Goal: Task Accomplishment & Management: Complete application form

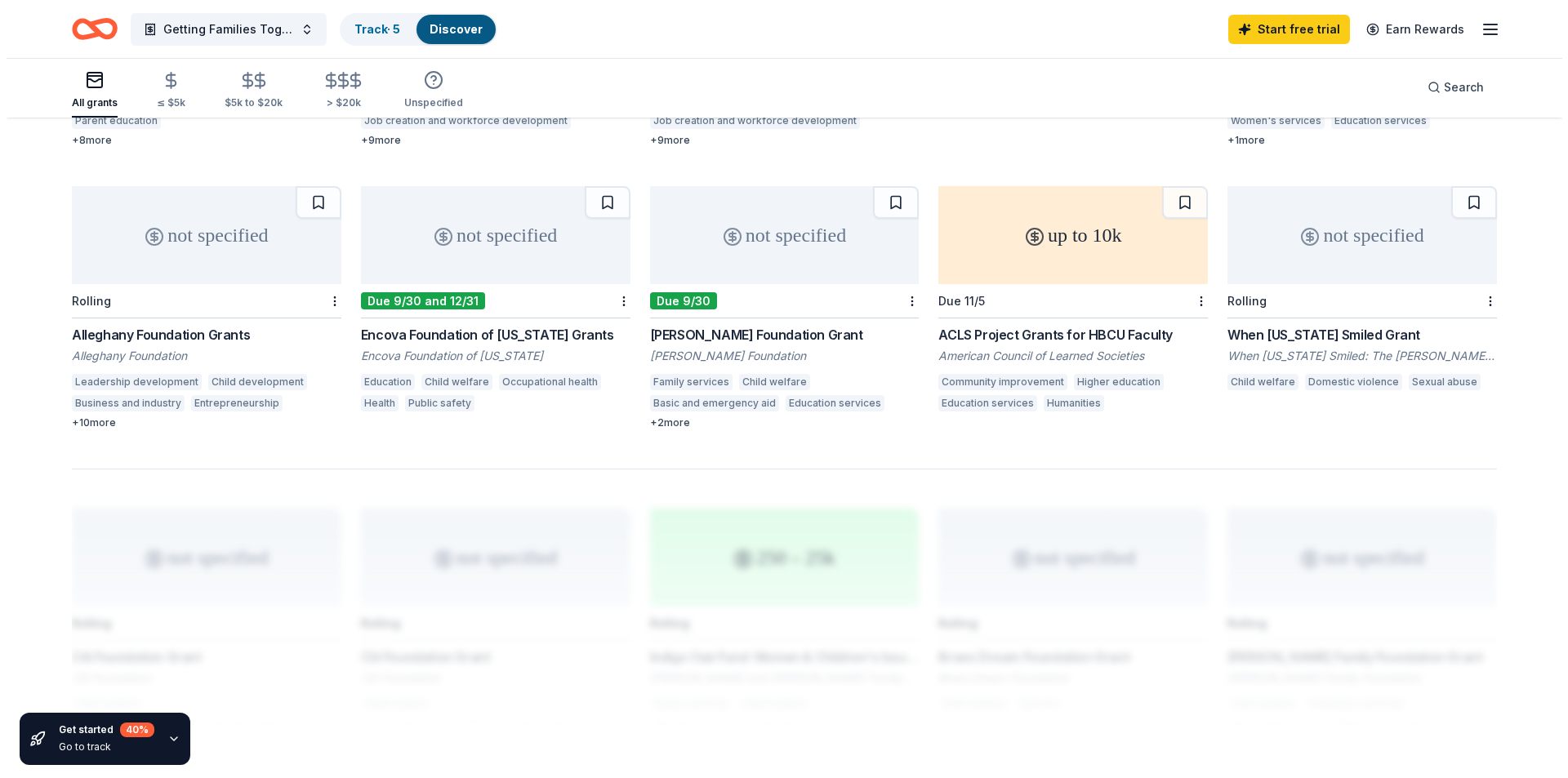
scroll to position [953, 0]
click at [294, 30] on button "Getting Families Together Annual Leadership Enrichment Conference" at bounding box center [222, 29] width 196 height 33
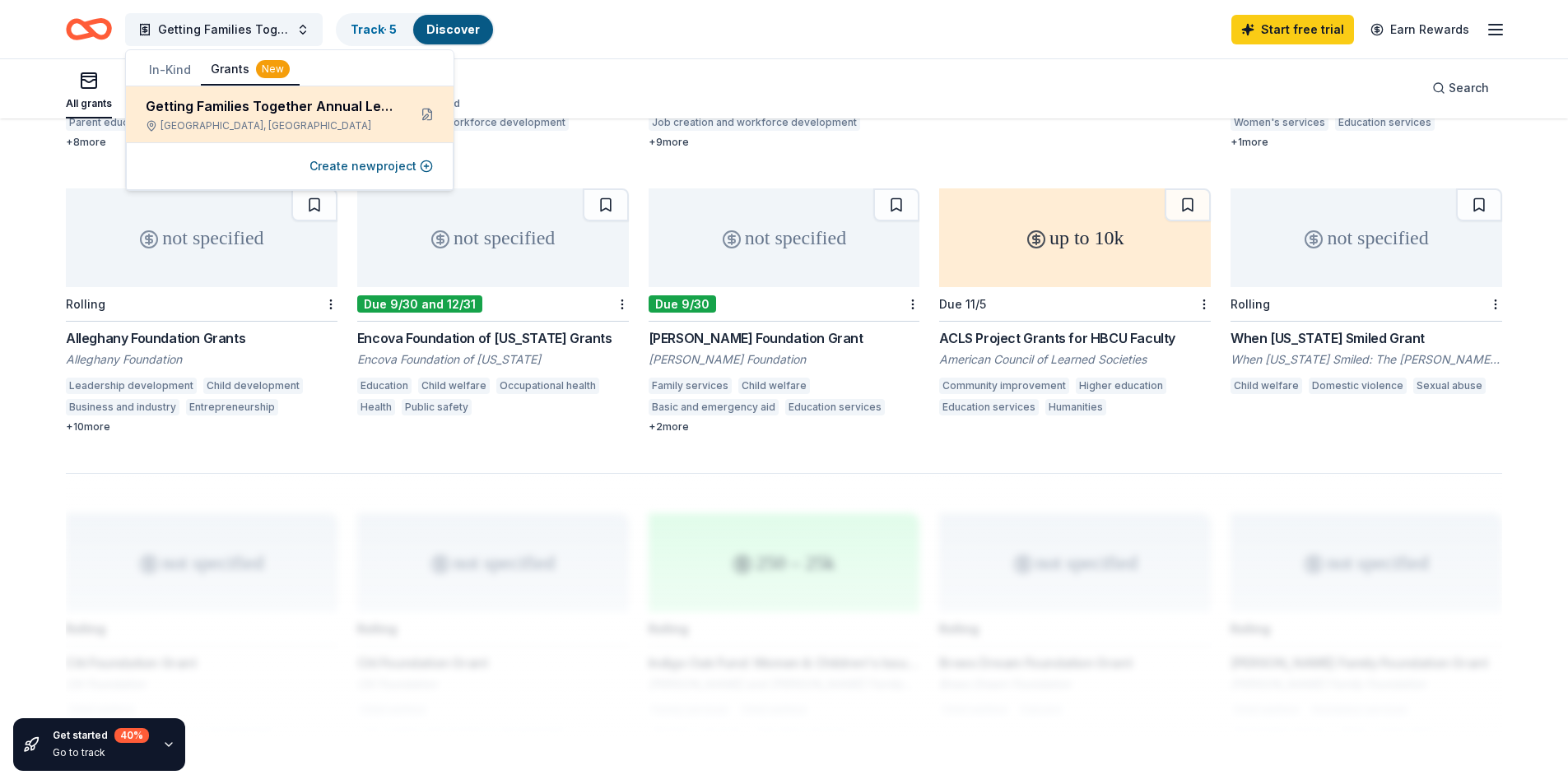
click at [296, 118] on div "Getting Families Together Annual Leadership Enrichment Conference Memphis, TN" at bounding box center [269, 115] width 249 height 37
click at [425, 108] on button at bounding box center [427, 115] width 26 height 26
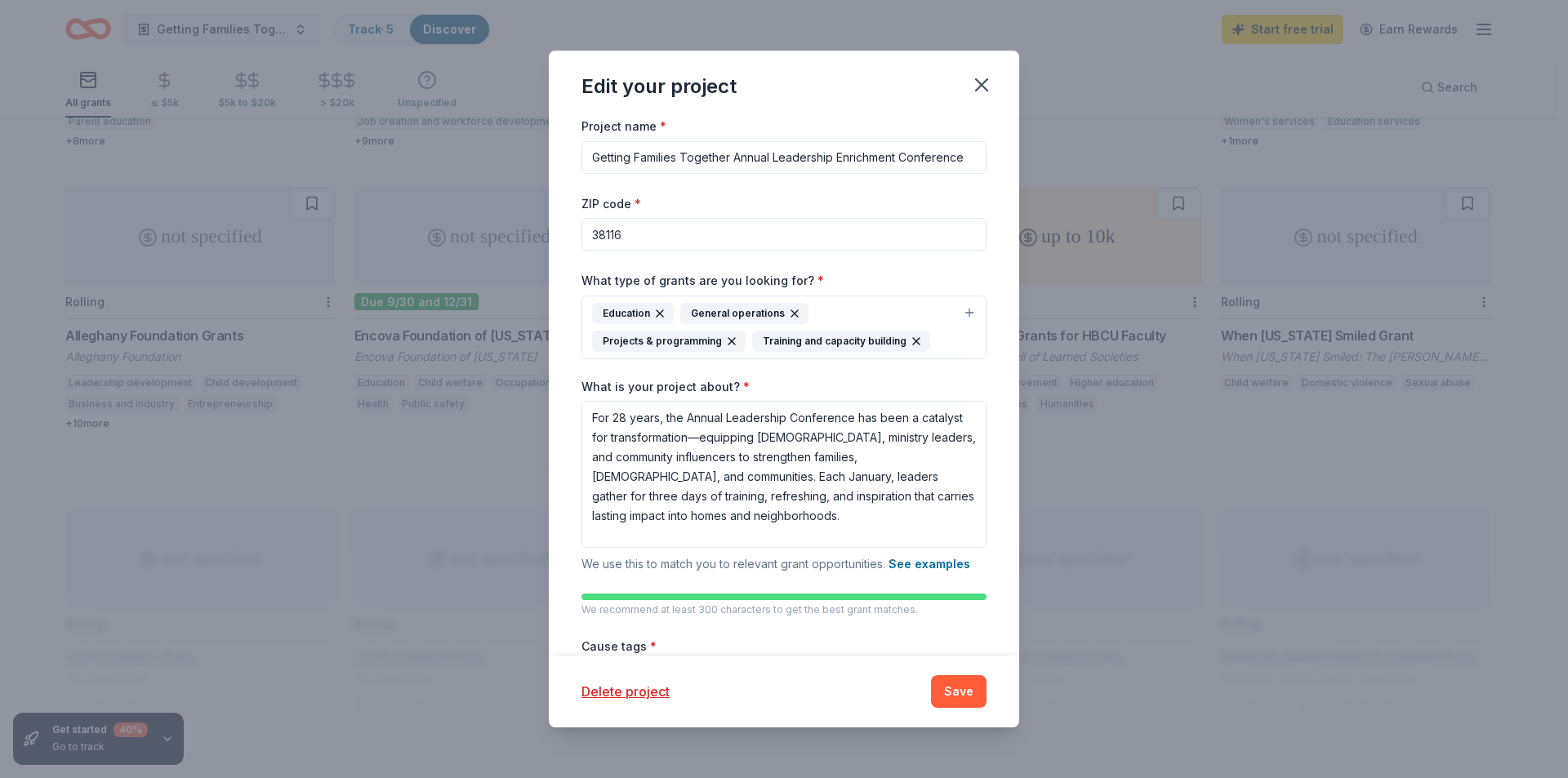
click at [796, 312] on icon "button" at bounding box center [795, 314] width 13 height 13
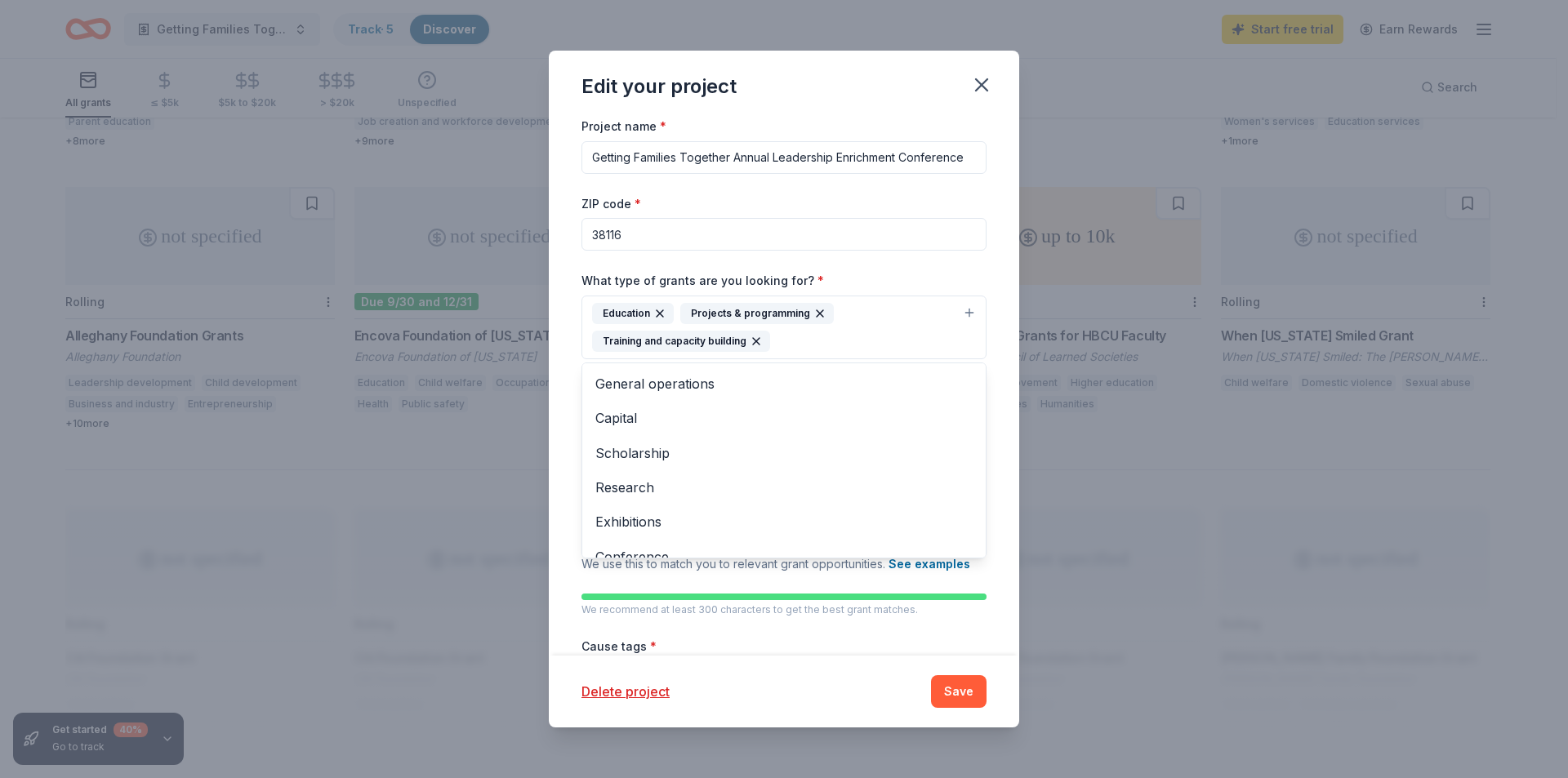
click at [806, 308] on div "Projects & programming" at bounding box center [757, 313] width 154 height 21
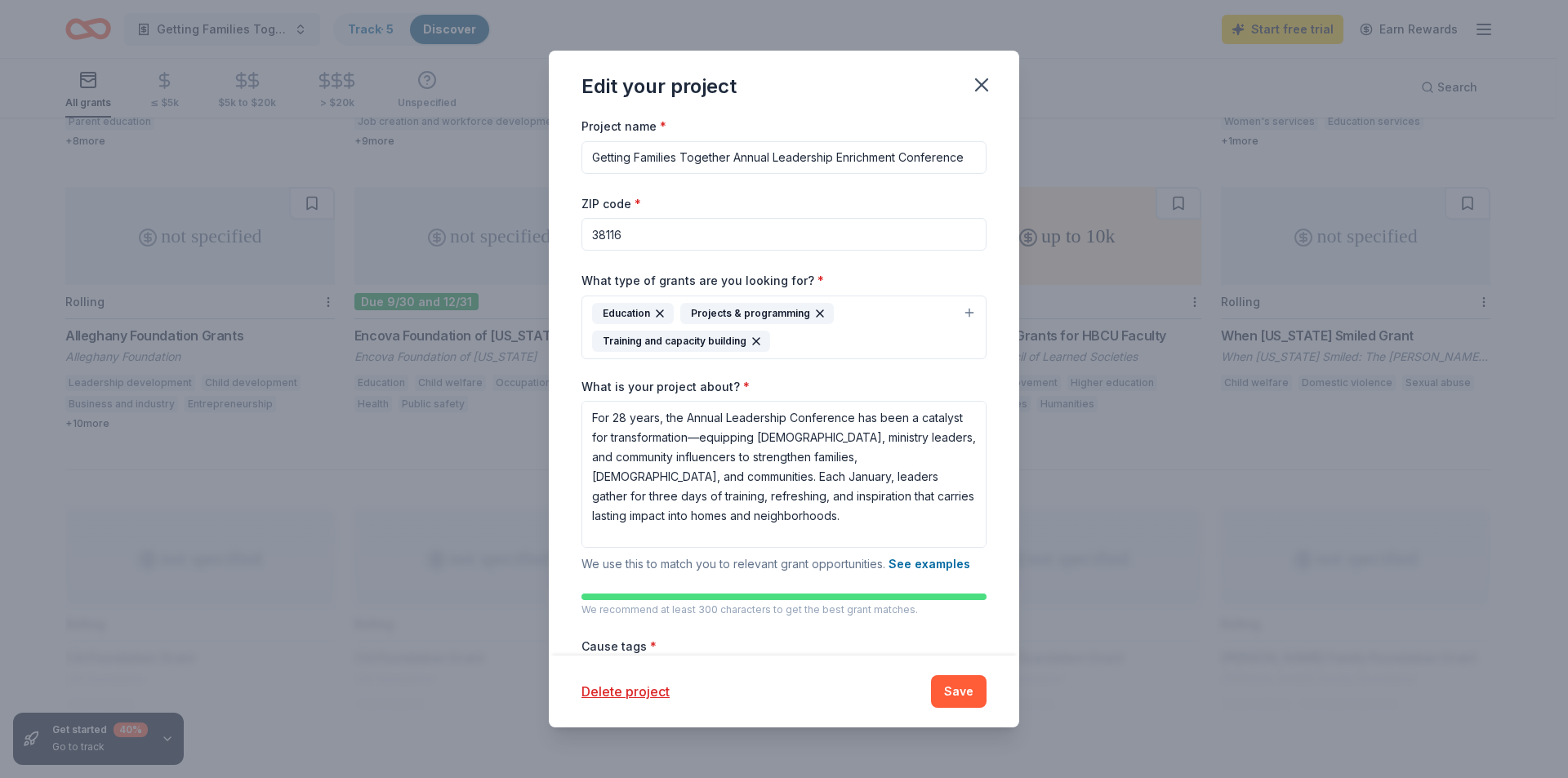
click at [818, 308] on icon "button" at bounding box center [820, 314] width 13 height 13
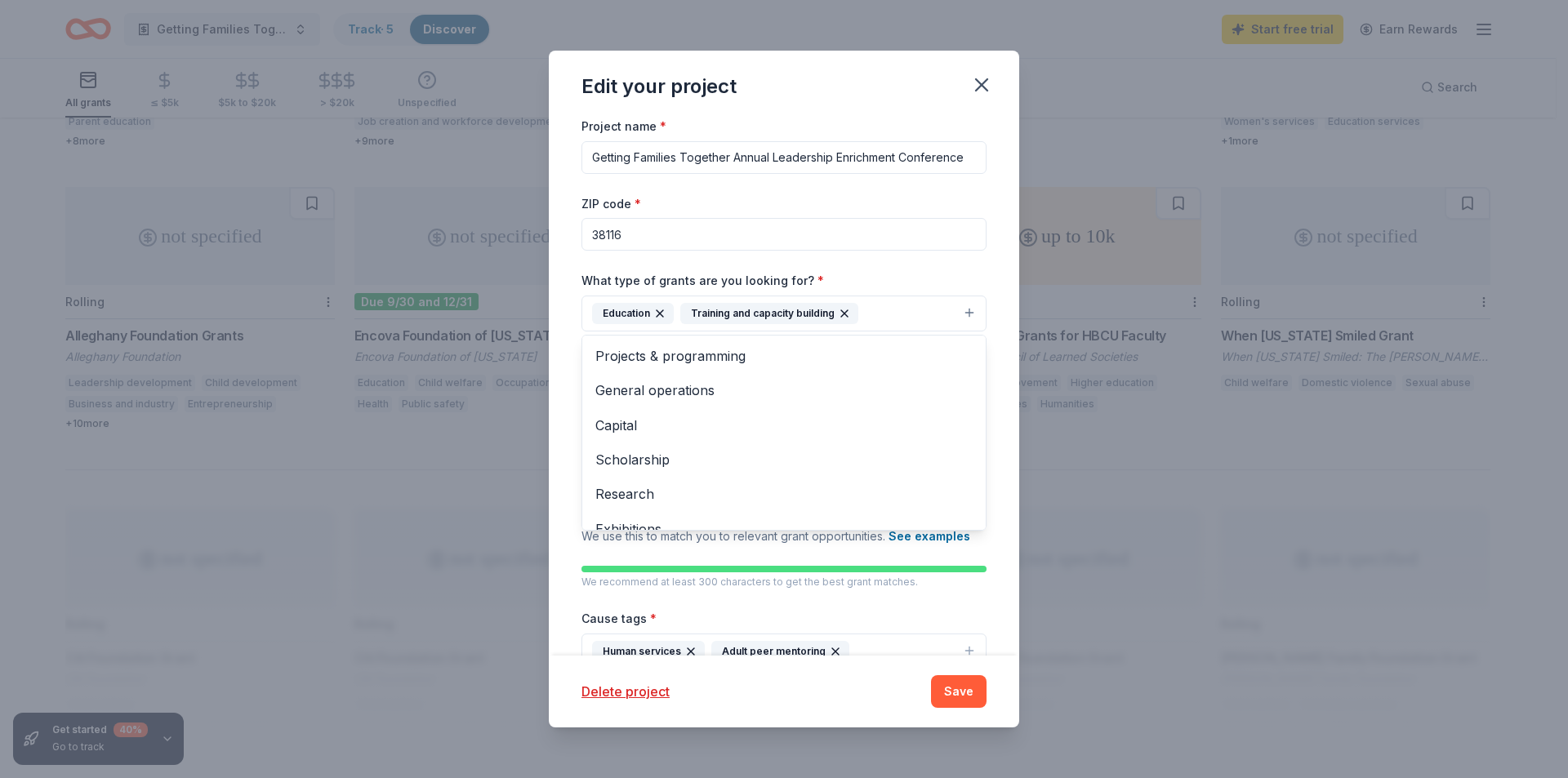
click at [844, 313] on icon "button" at bounding box center [844, 313] width 7 height 7
click at [664, 321] on div "Education" at bounding box center [633, 313] width 82 height 21
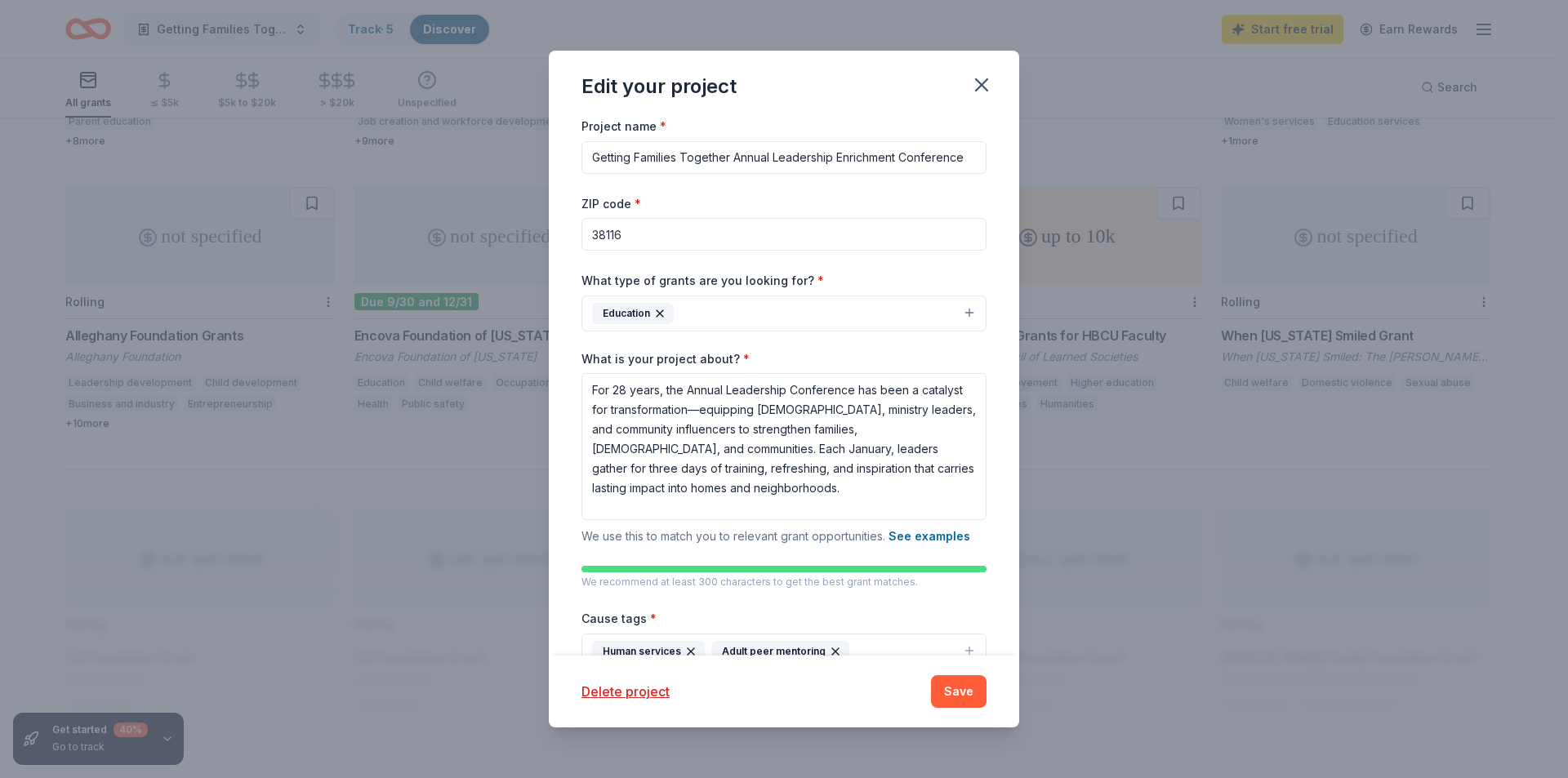
click at [664, 316] on icon "button" at bounding box center [660, 314] width 13 height 13
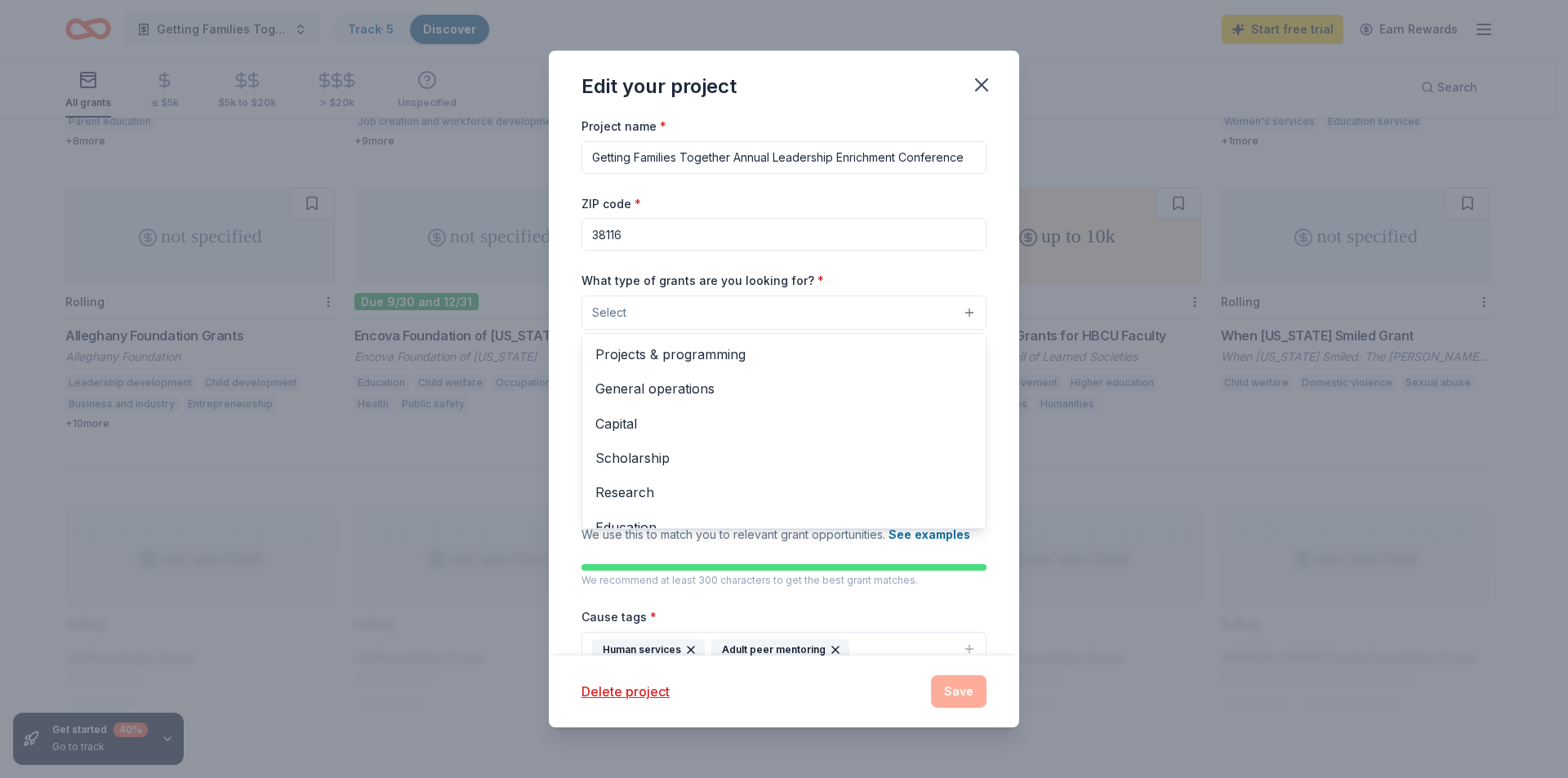
click at [960, 317] on button "Select" at bounding box center [784, 312] width 405 height 34
click at [962, 385] on div "Projects & programming General operations Capital Scholarship Research Educatio…" at bounding box center [784, 431] width 405 height 196
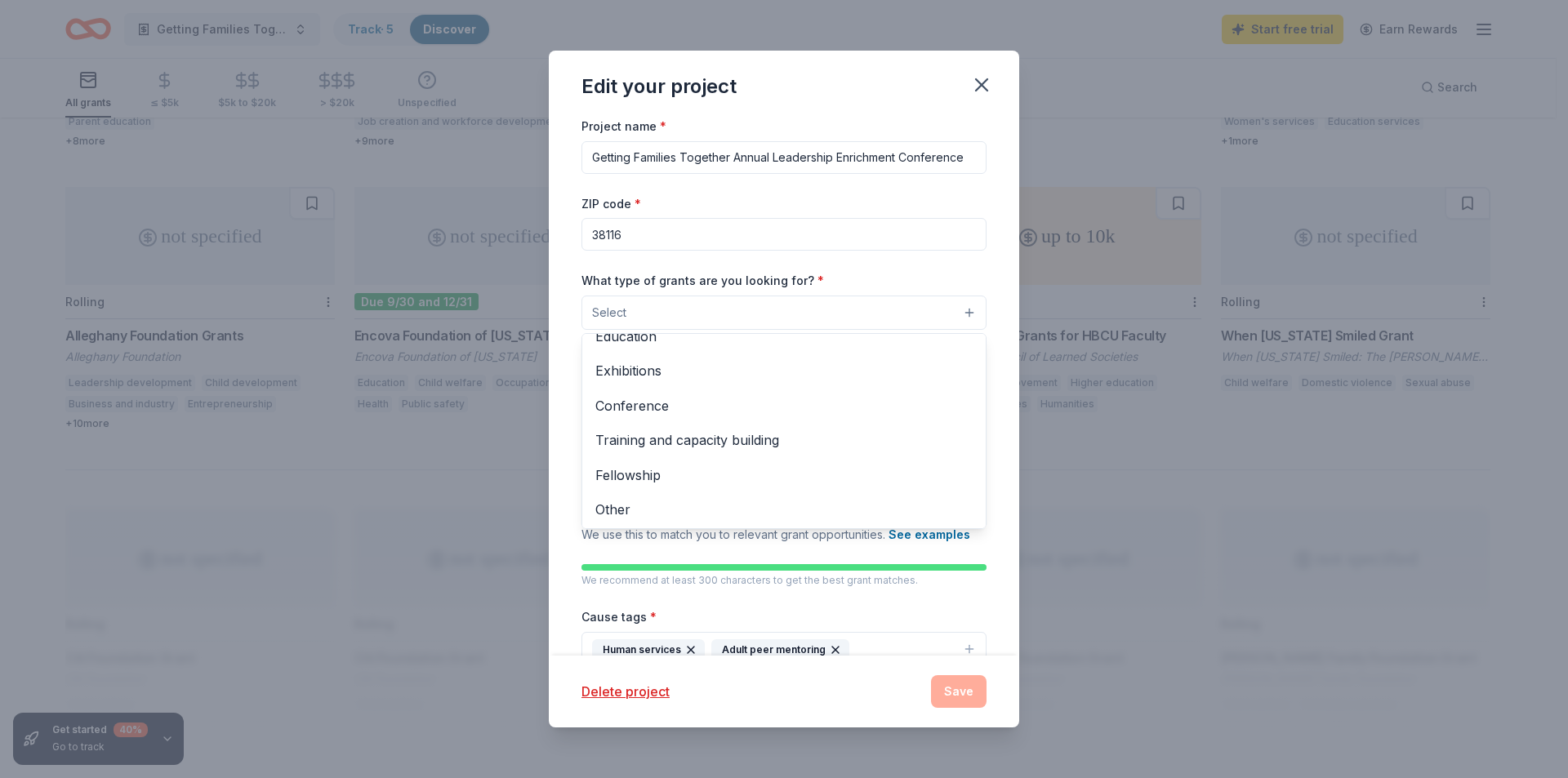
scroll to position [193, 0]
click at [780, 437] on span "Training and capacity building" at bounding box center [784, 438] width 377 height 21
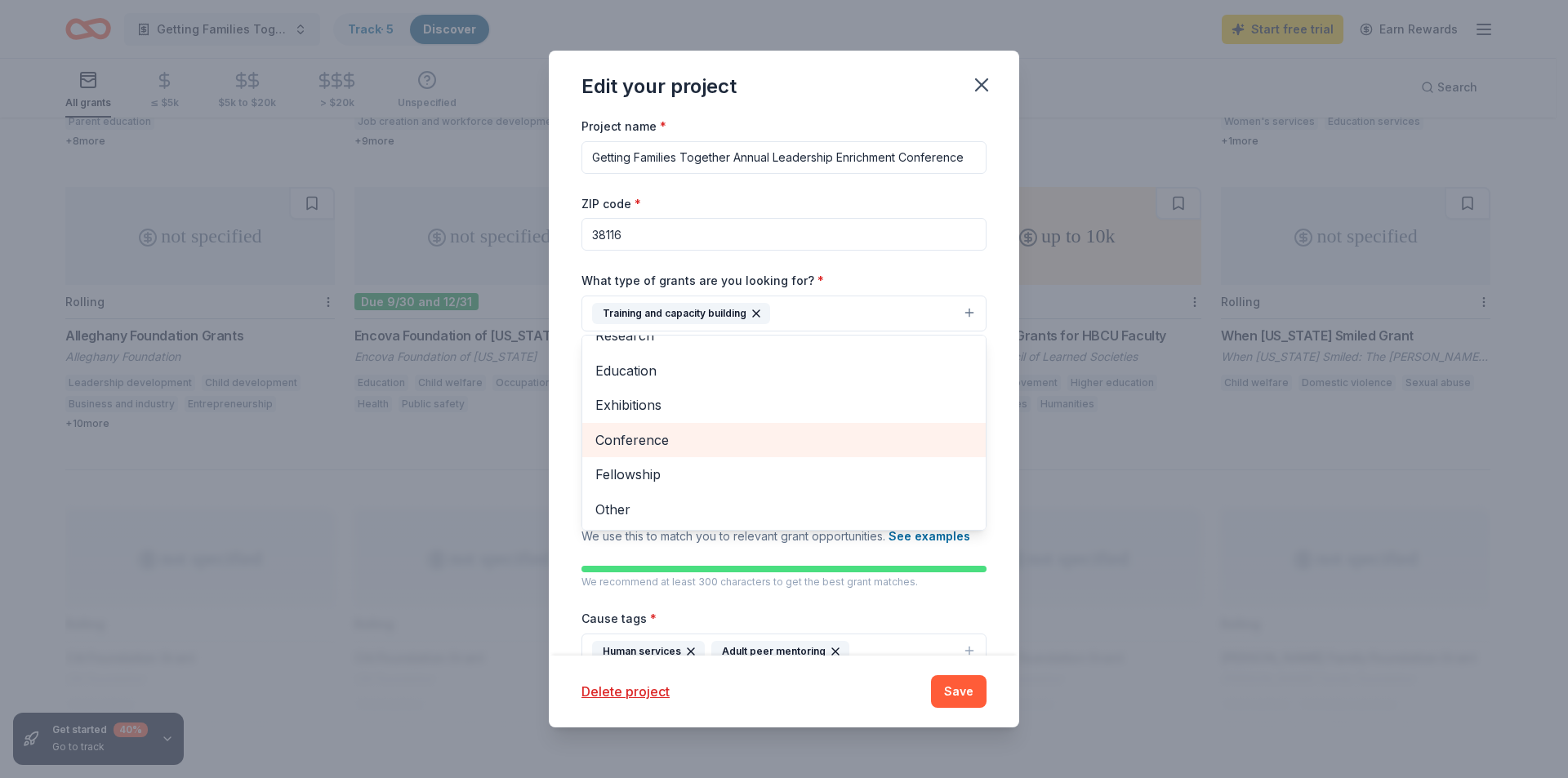
scroll to position [158, 0]
click at [780, 437] on span "Conference" at bounding box center [784, 440] width 377 height 21
click at [777, 436] on span "Education" at bounding box center [784, 435] width 377 height 21
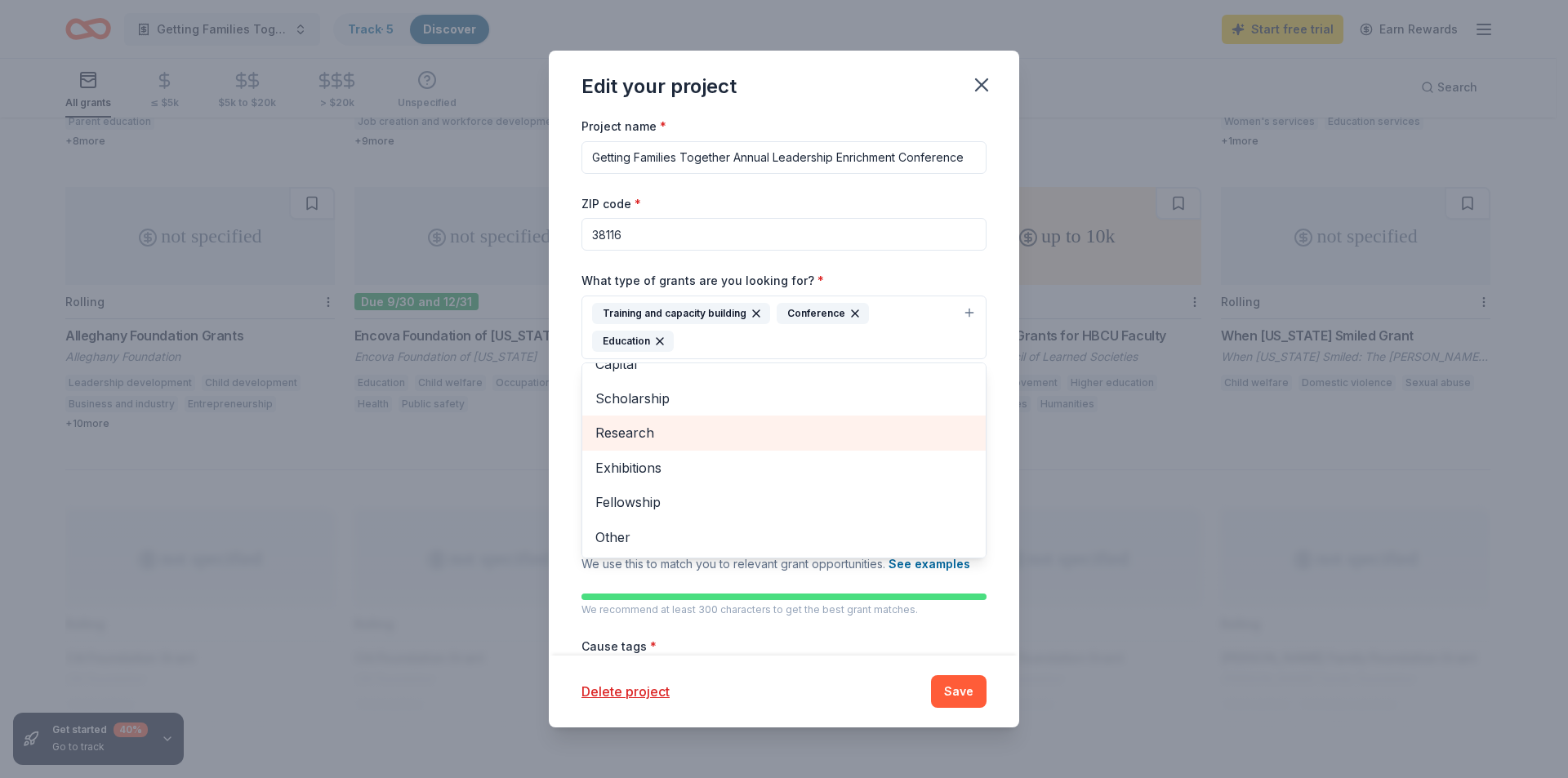
scroll to position [89, 0]
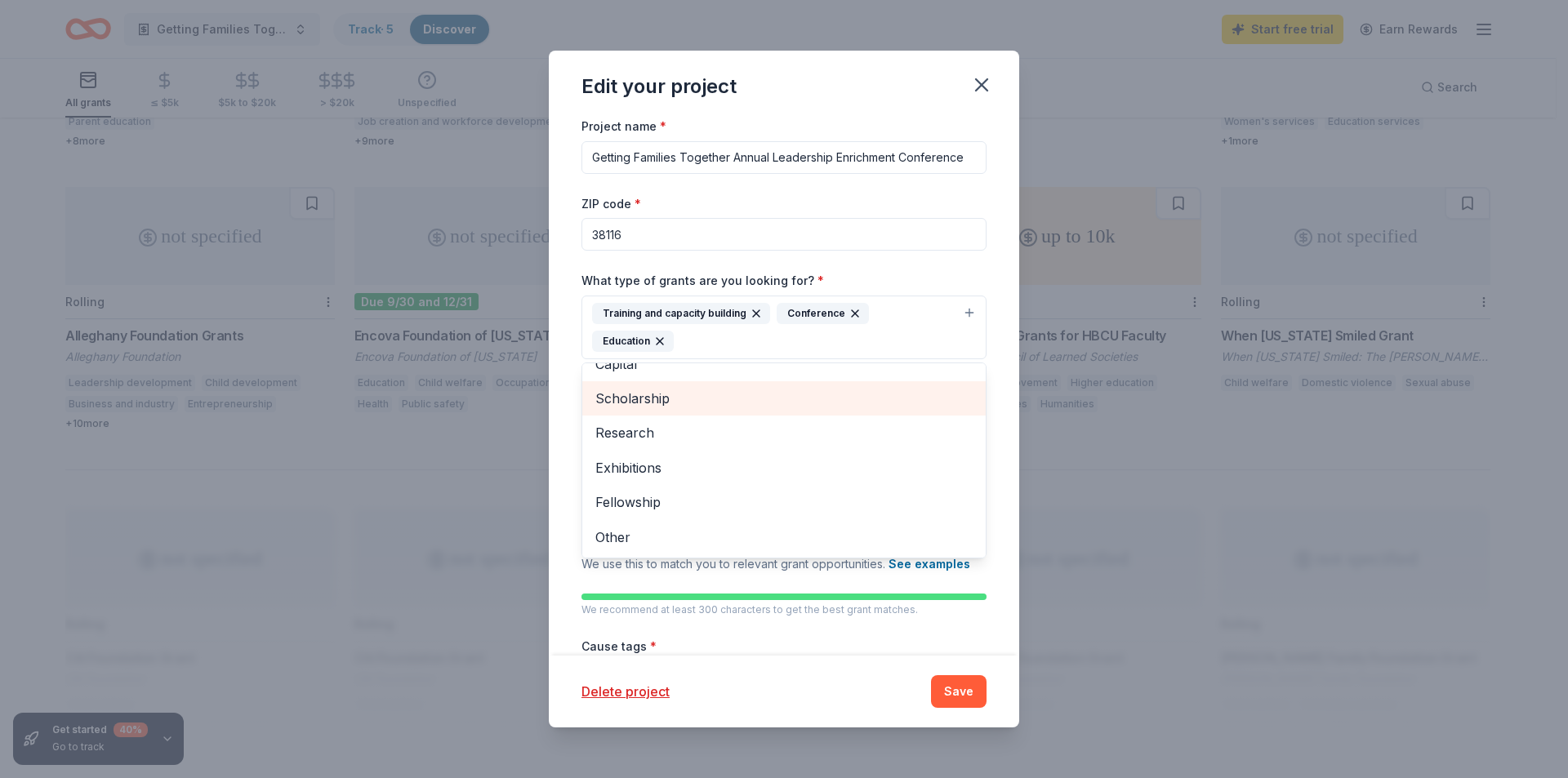
click at [773, 413] on div "Scholarship" at bounding box center [784, 398] width 403 height 34
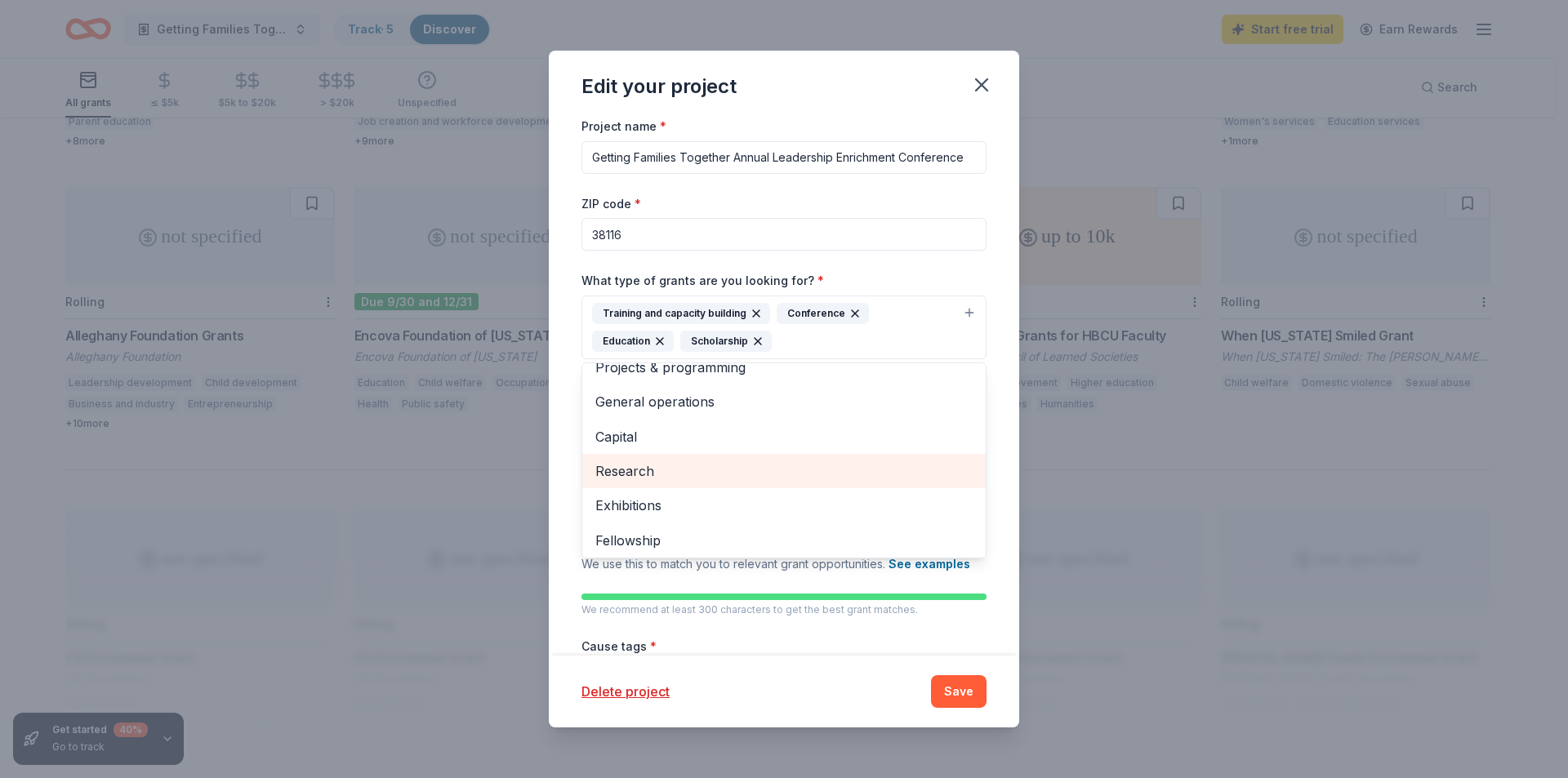
scroll to position [0, 0]
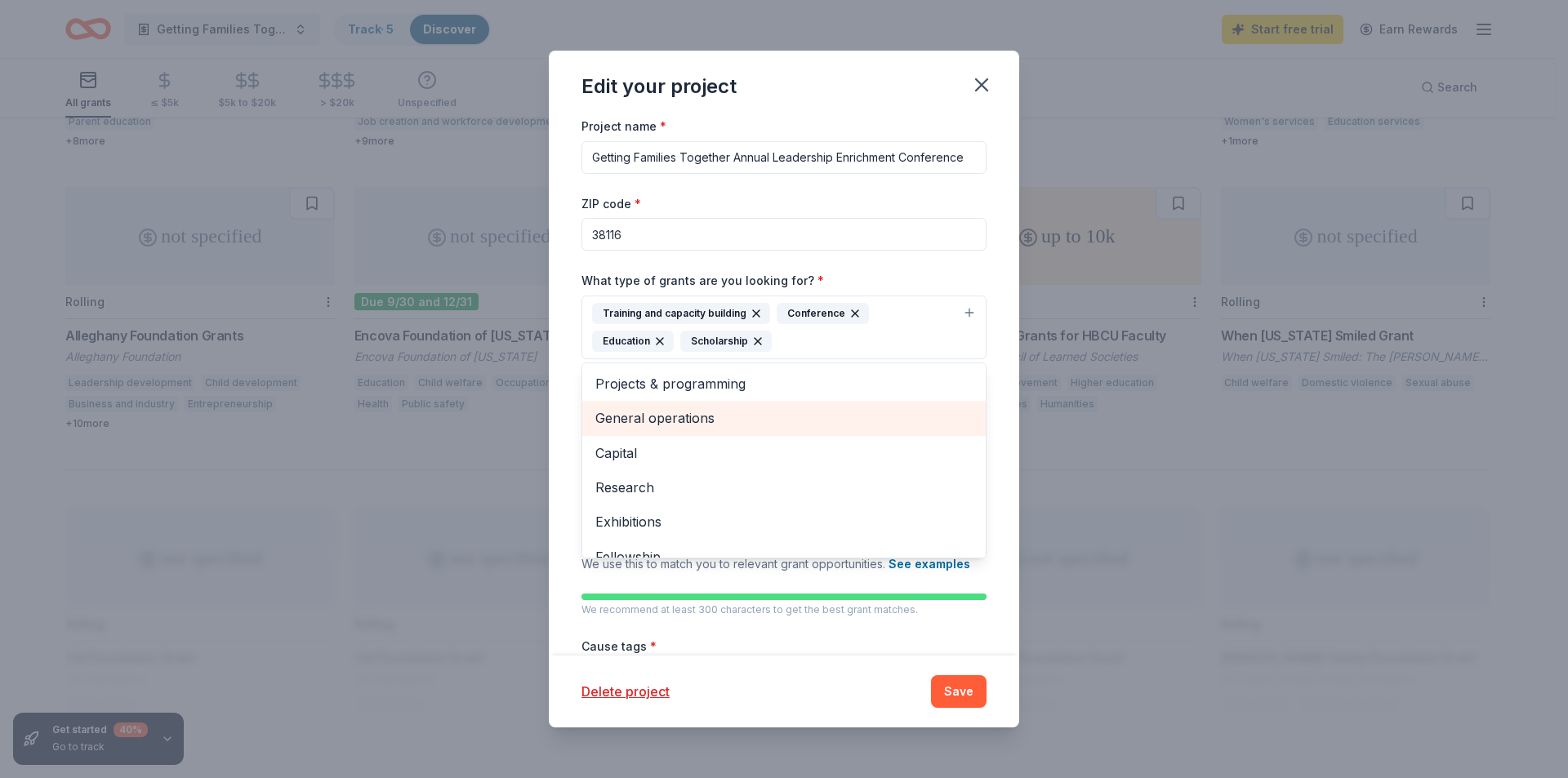
click at [770, 417] on span "General operations" at bounding box center [784, 417] width 377 height 21
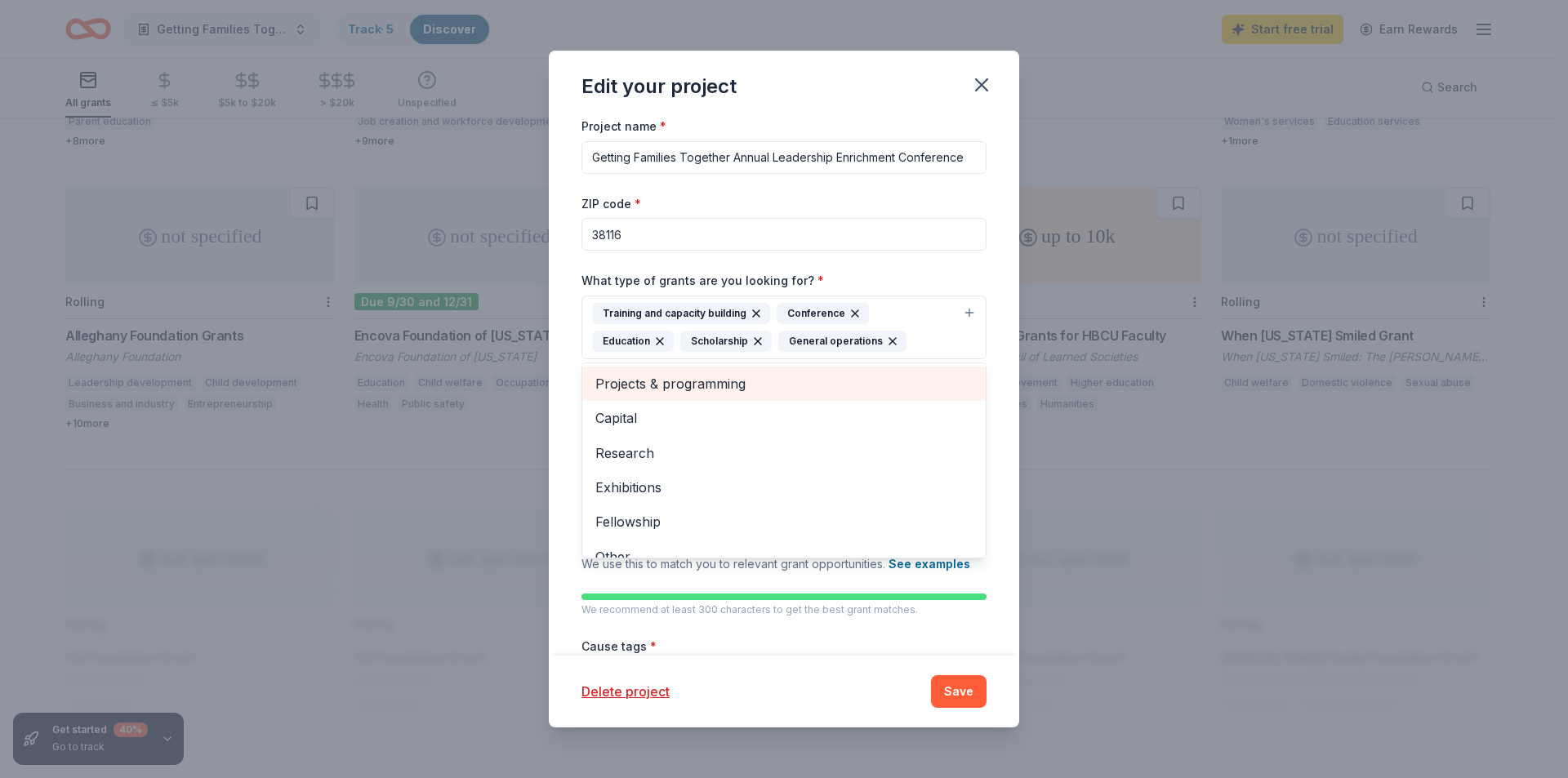
click at [778, 393] on span "Projects & programming" at bounding box center [784, 384] width 377 height 21
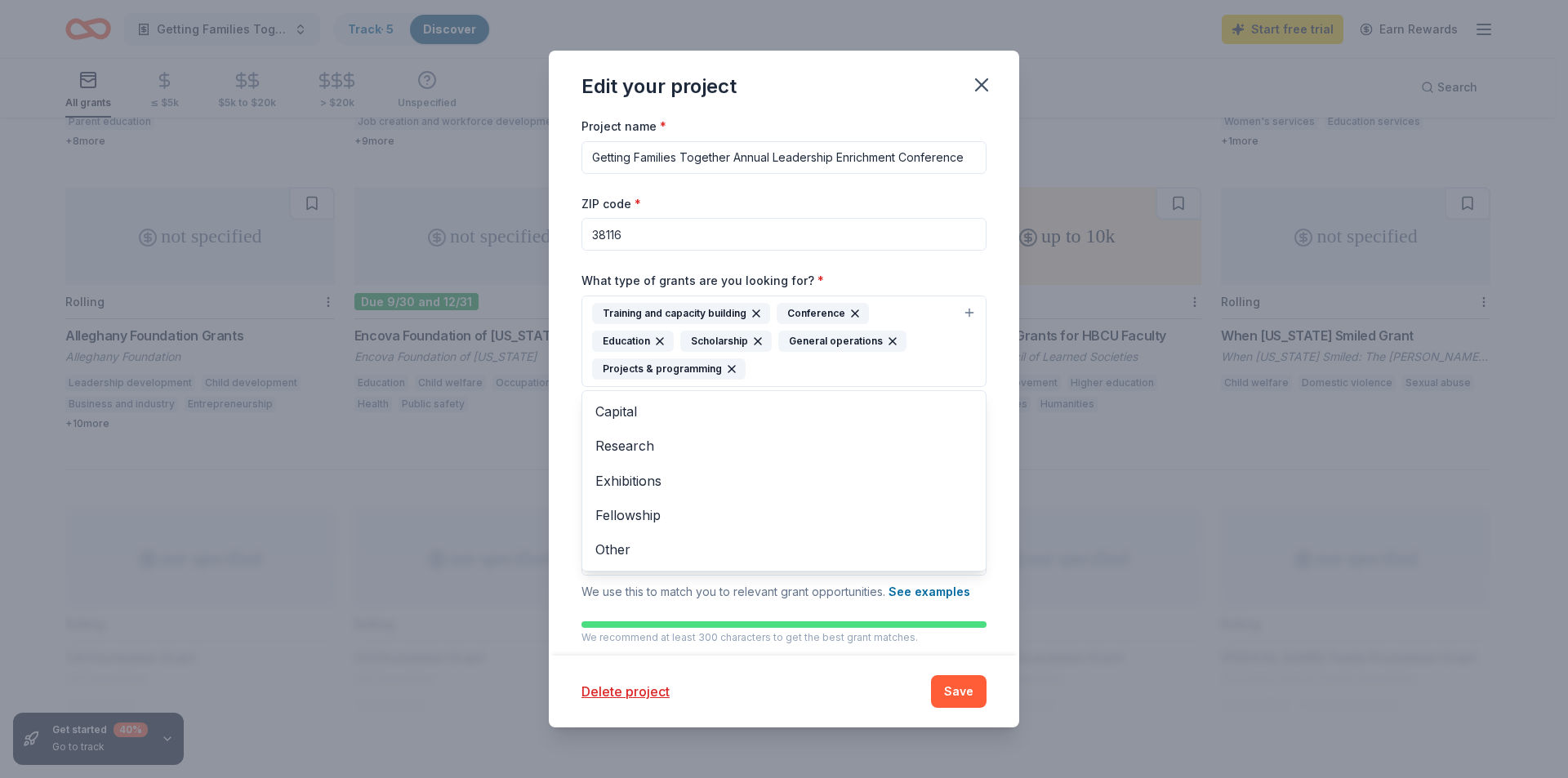
click at [1026, 485] on div "Edit your project Project name * Getting Families Together Annual Leadership En…" at bounding box center [784, 389] width 1568 height 778
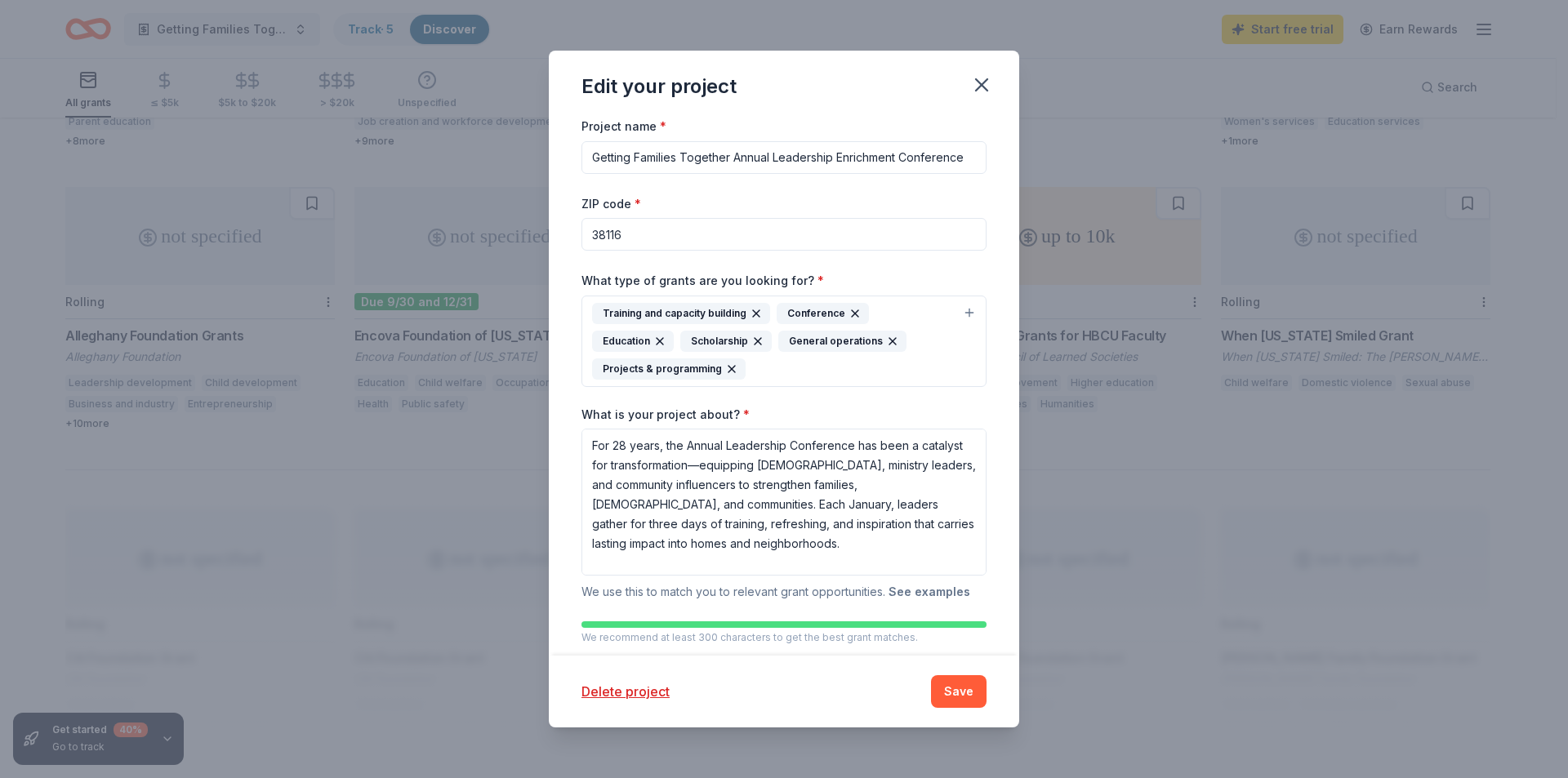
click at [954, 597] on button "See examples" at bounding box center [930, 592] width 82 height 20
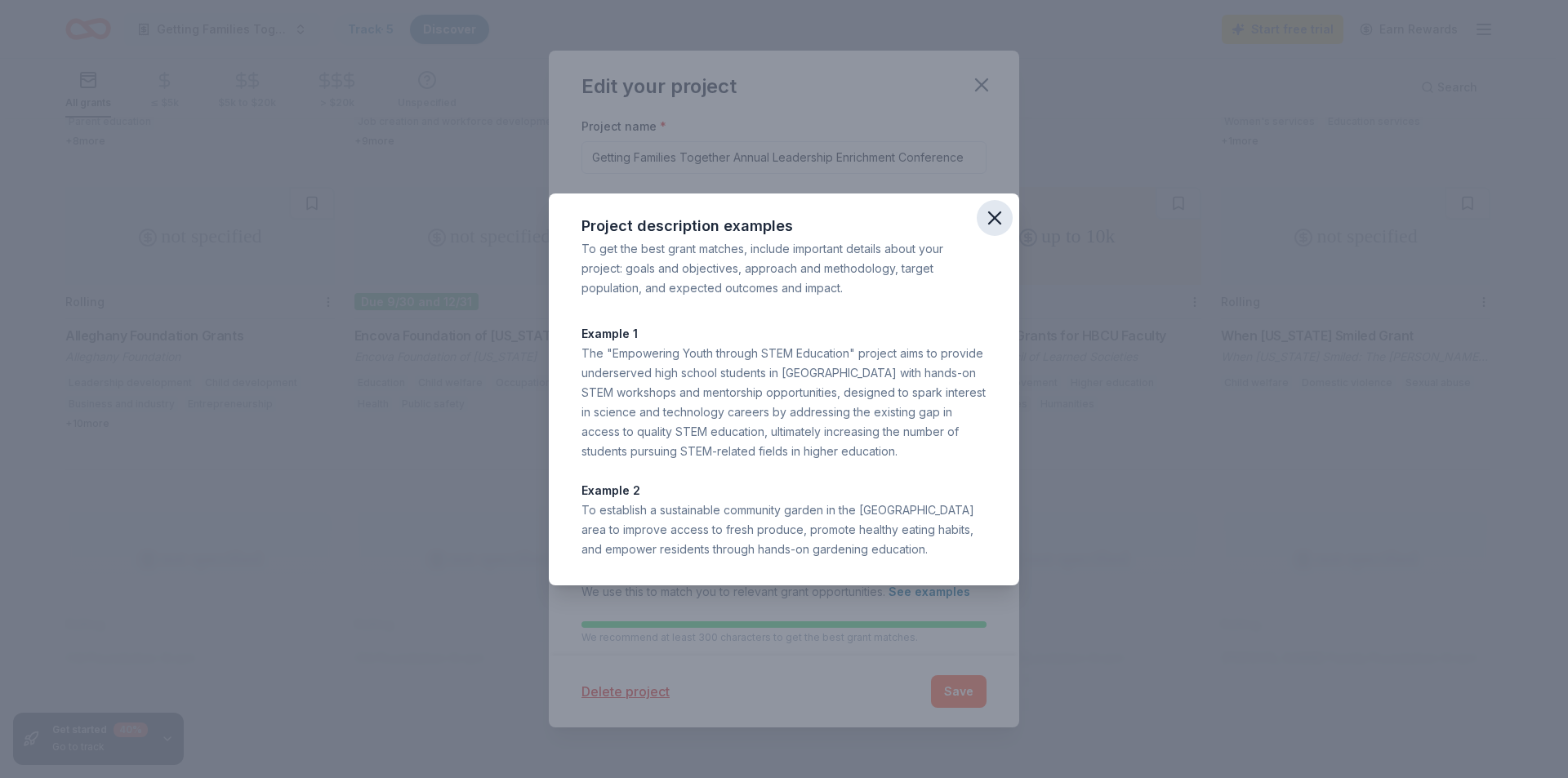
click at [986, 218] on icon "button" at bounding box center [994, 218] width 23 height 23
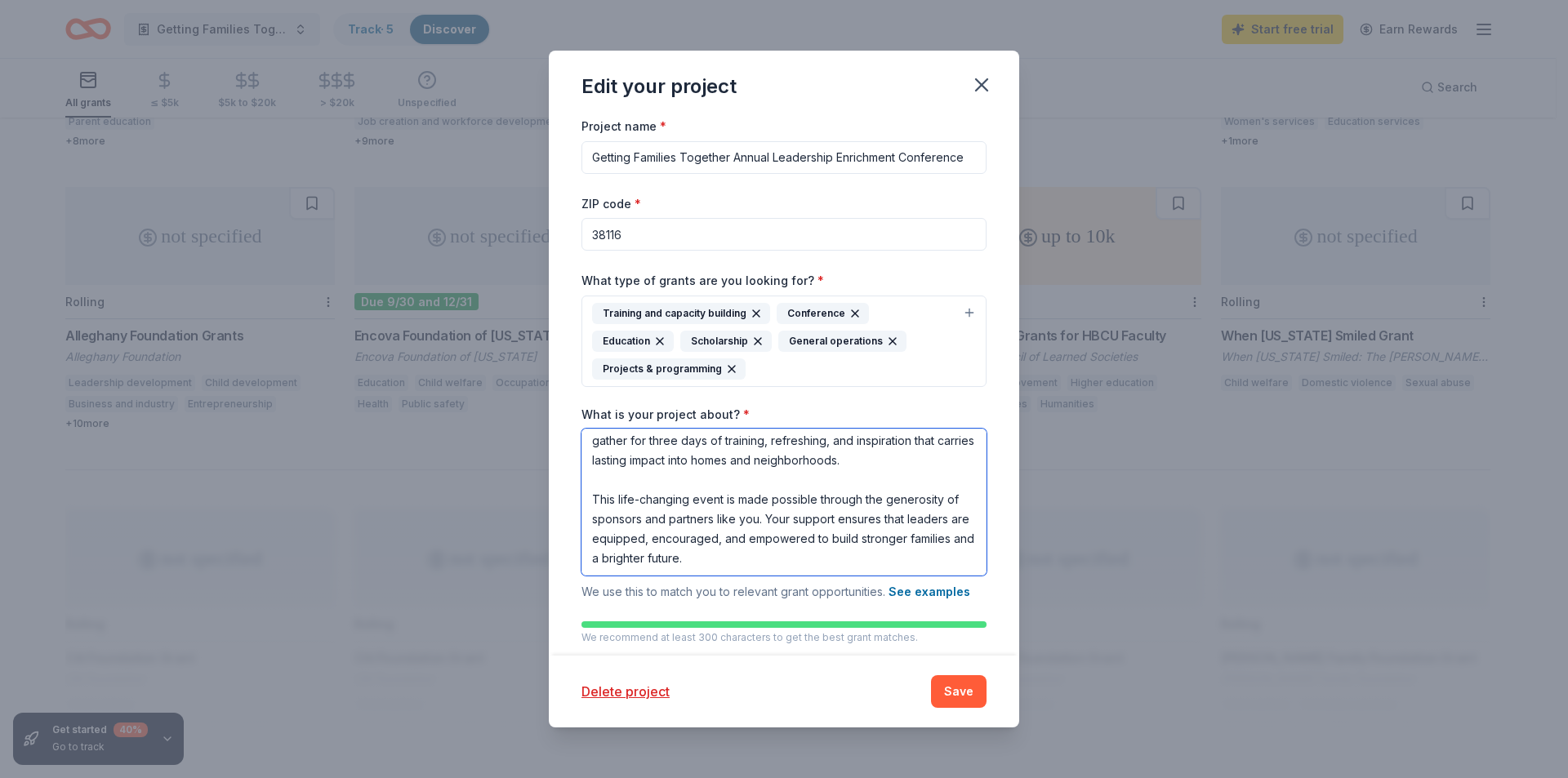
scroll to position [35, 0]
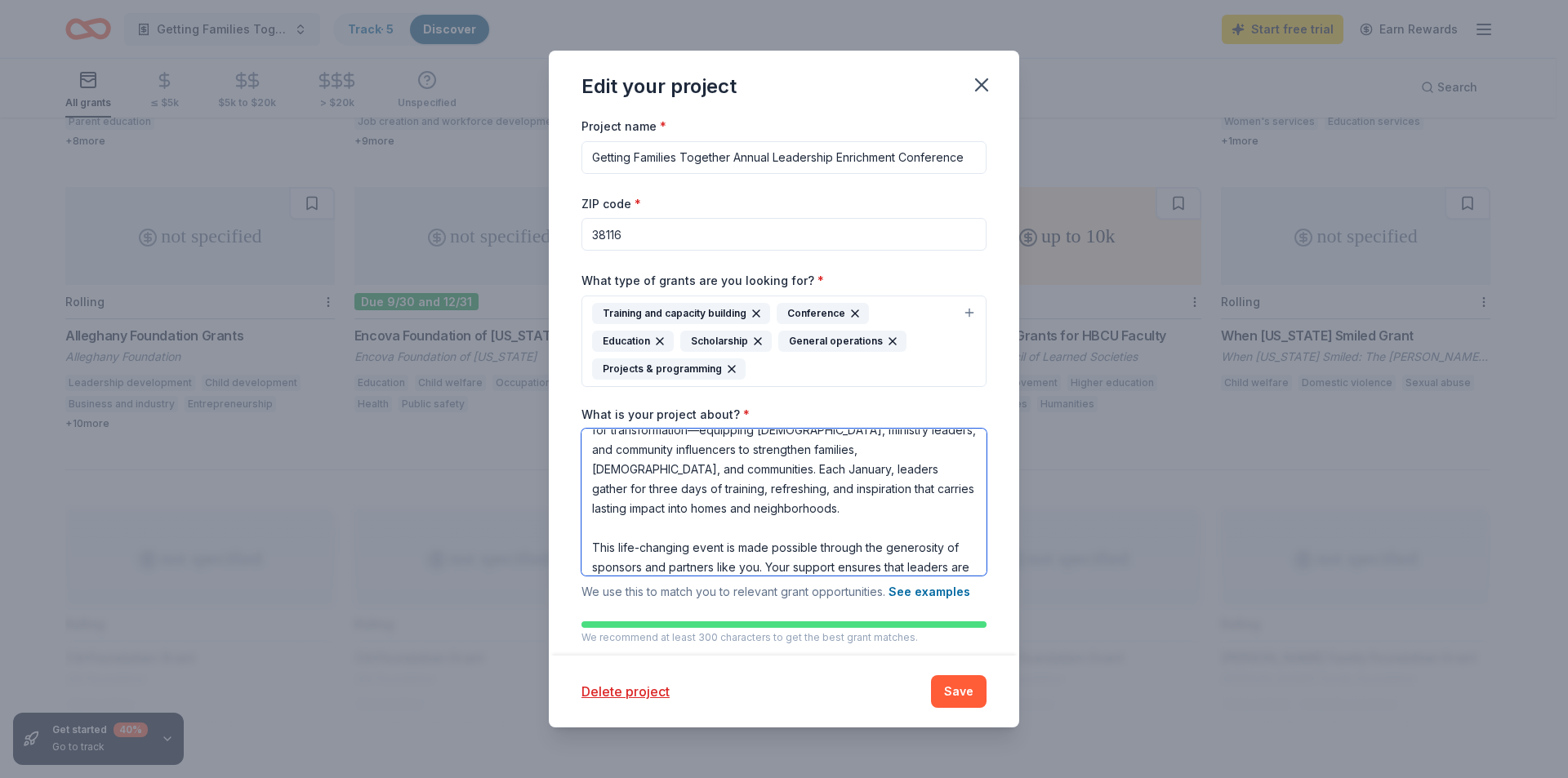
drag, startPoint x: 808, startPoint y: 523, endPoint x: 554, endPoint y: 408, distance: 278.8
click at [555, 409] on div "Project name * Getting Families Together Annual Leadership Enrichment Conferenc…" at bounding box center [784, 385] width 470 height 539
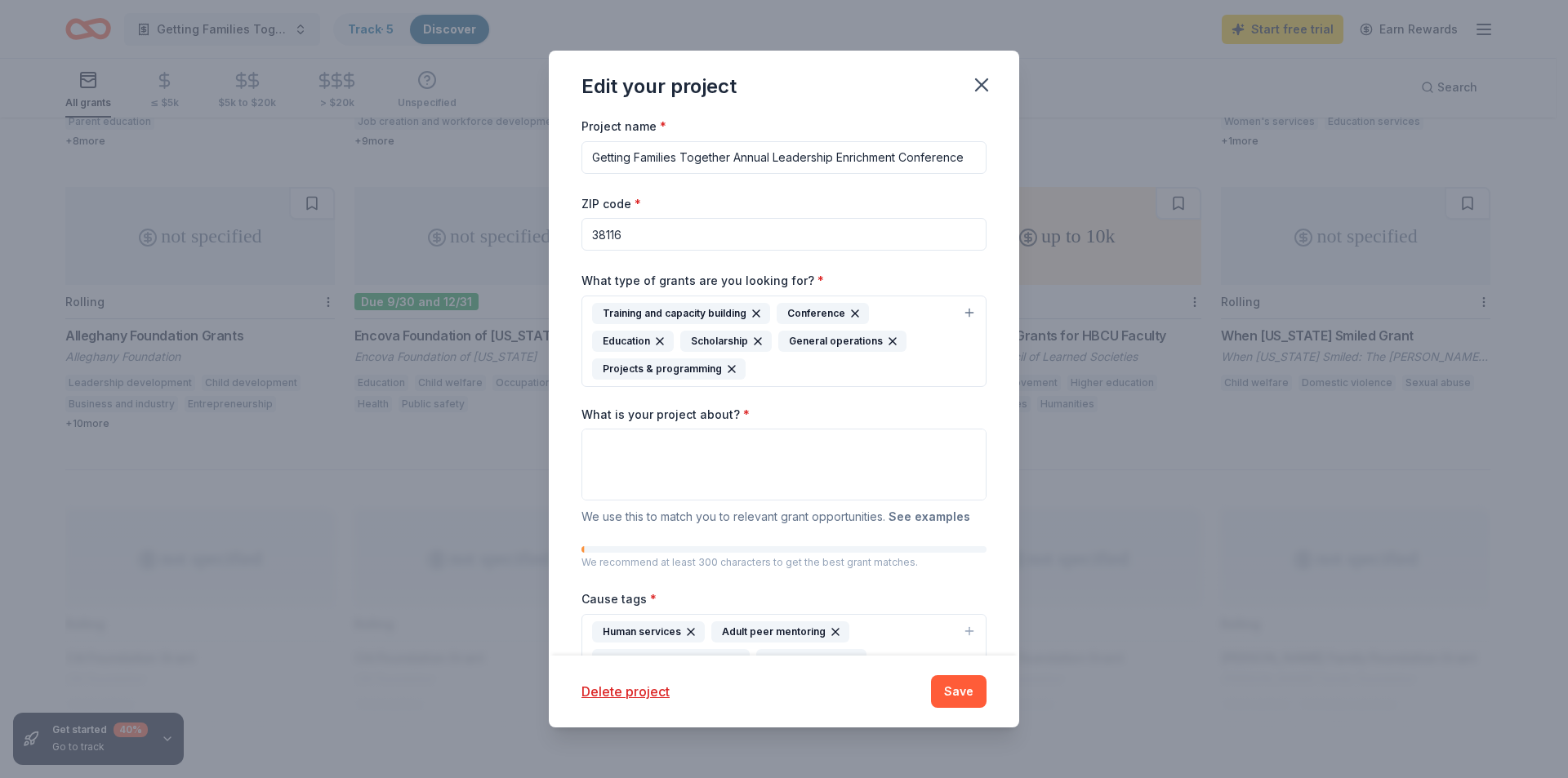
click at [923, 514] on button "See examples" at bounding box center [930, 516] width 82 height 20
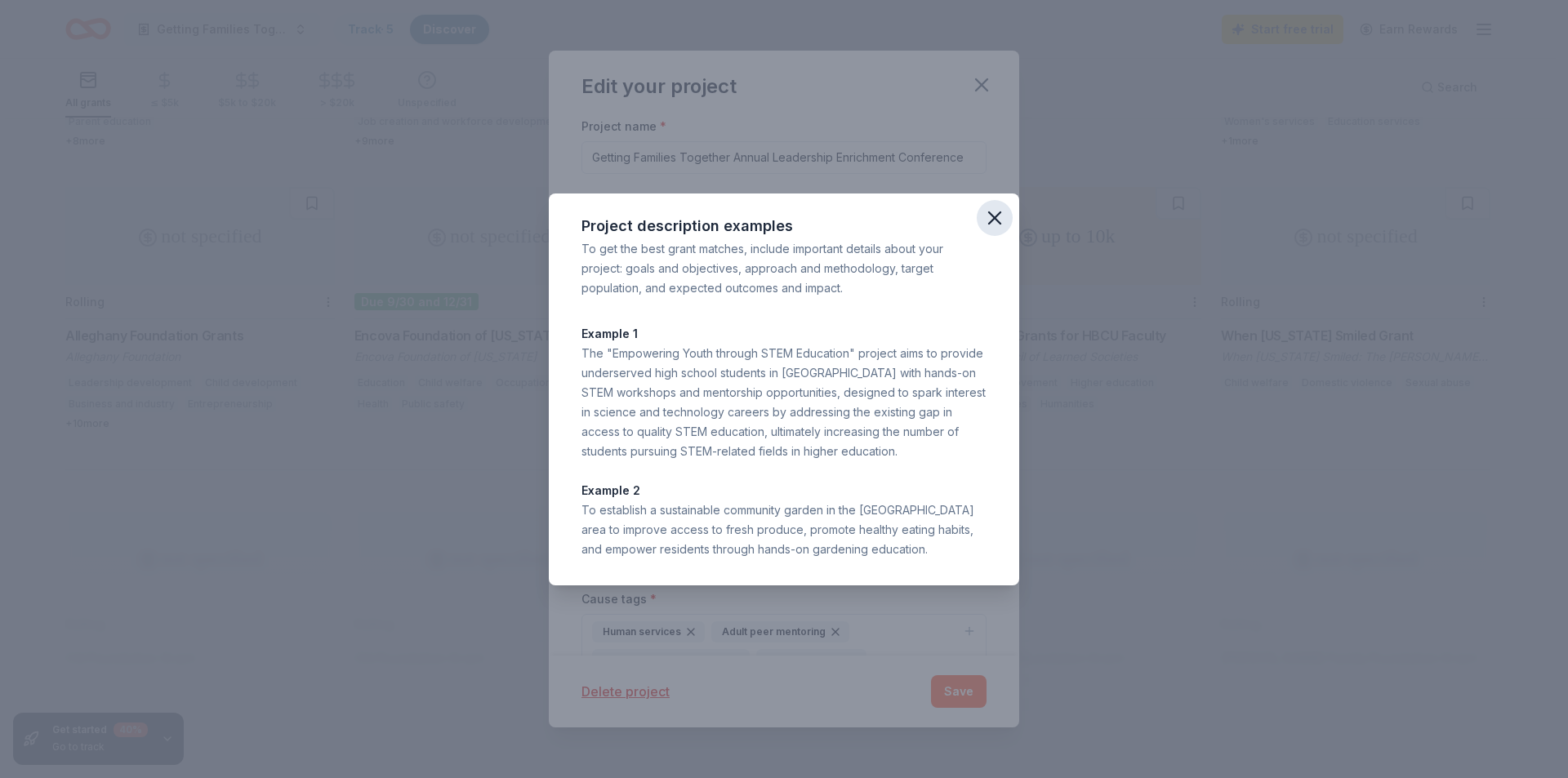
click at [987, 222] on icon "button" at bounding box center [994, 218] width 23 height 23
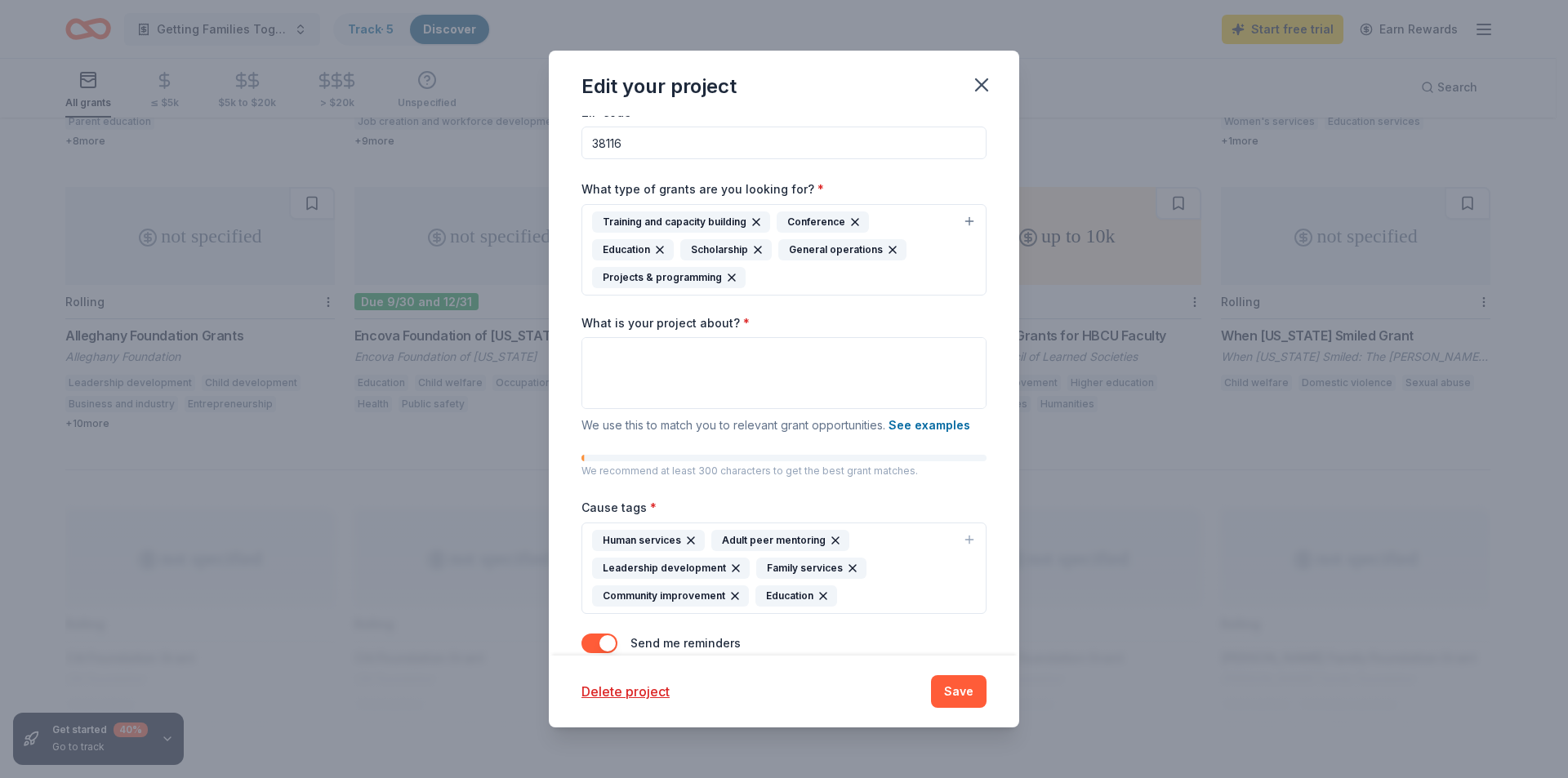
scroll to position [135, 0]
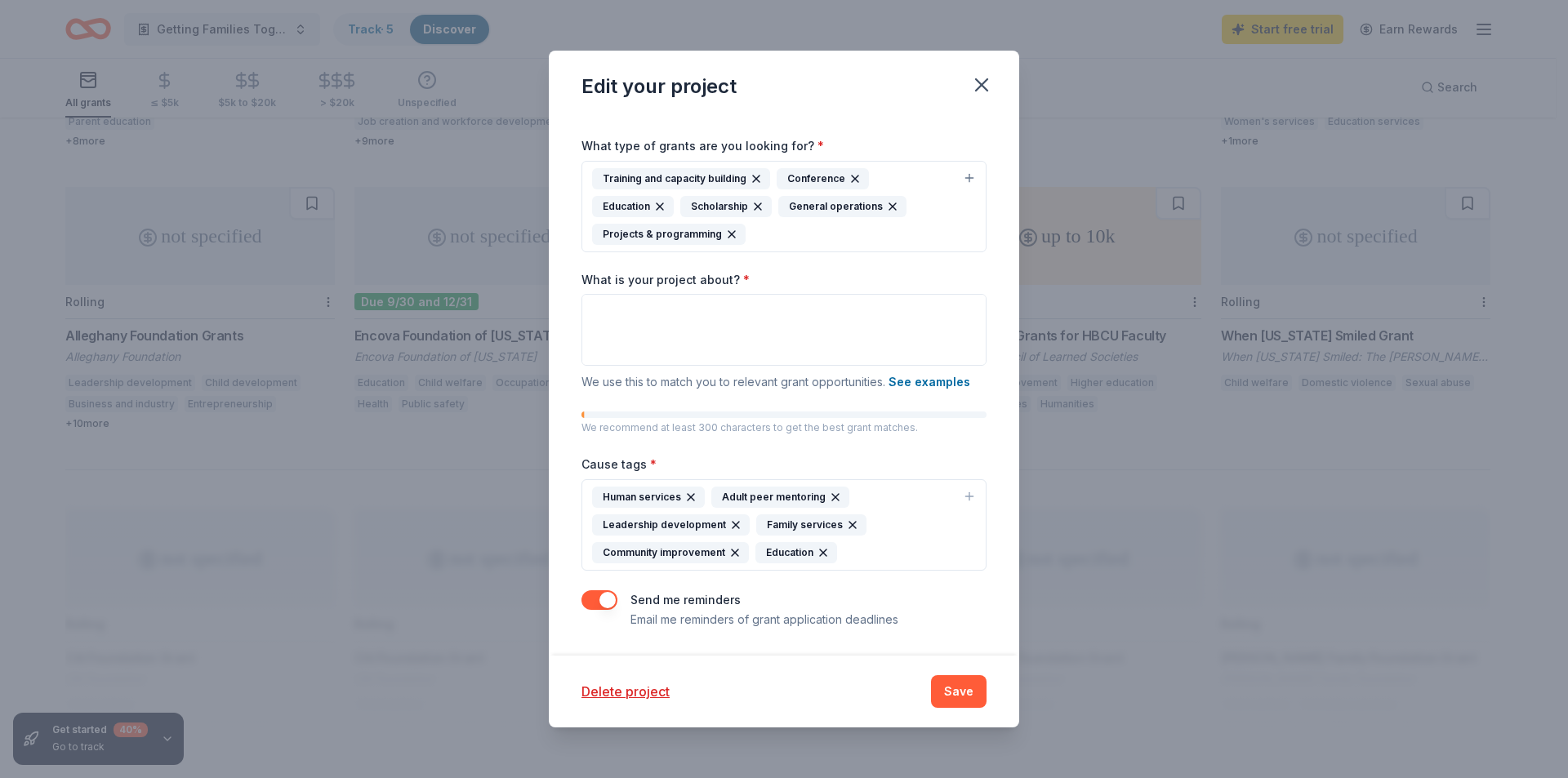
click at [689, 498] on icon "button" at bounding box center [690, 498] width 13 height 13
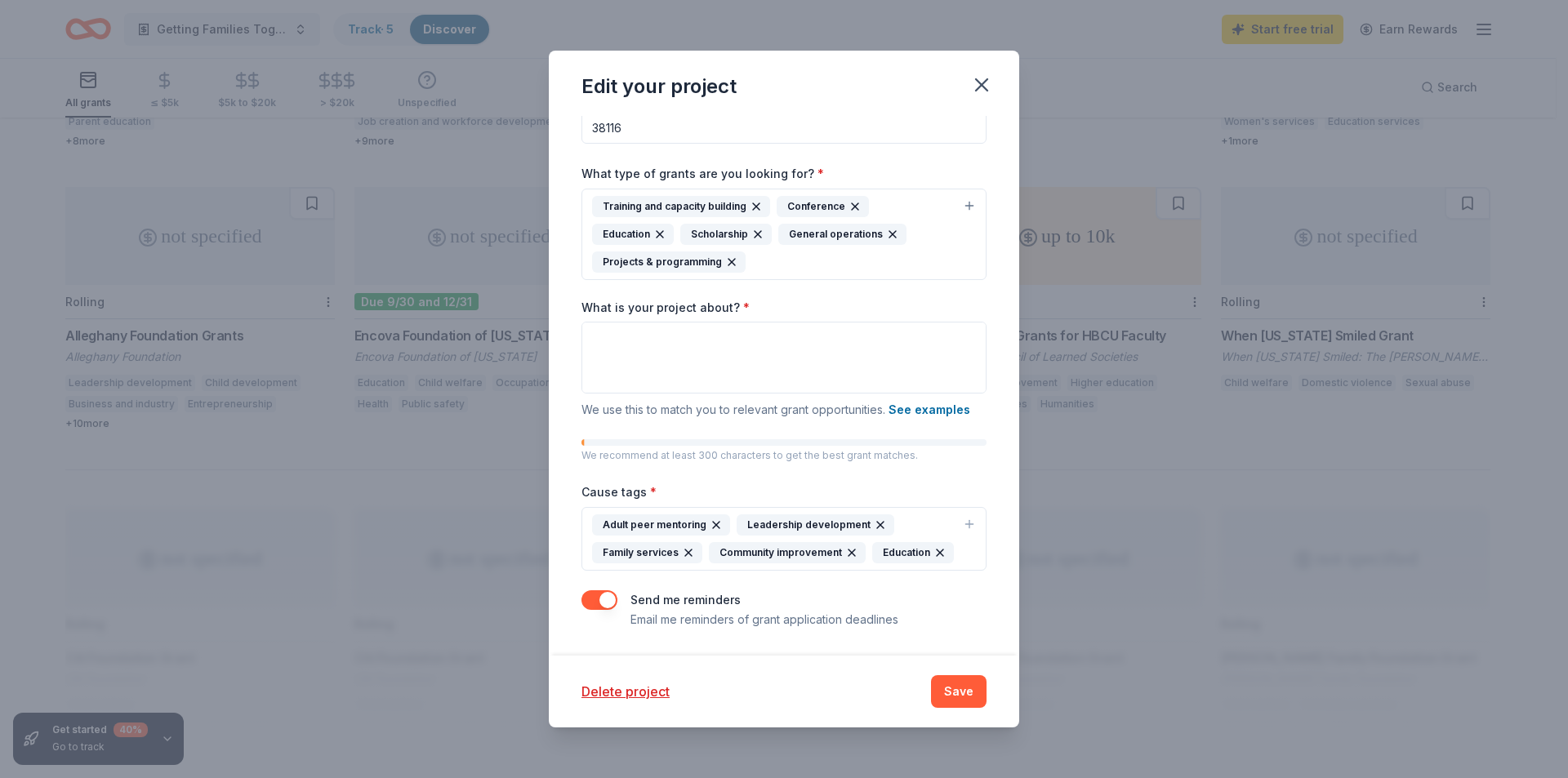
click at [713, 519] on icon "button" at bounding box center [716, 525] width 13 height 13
click at [729, 522] on icon "button" at bounding box center [736, 525] width 13 height 13
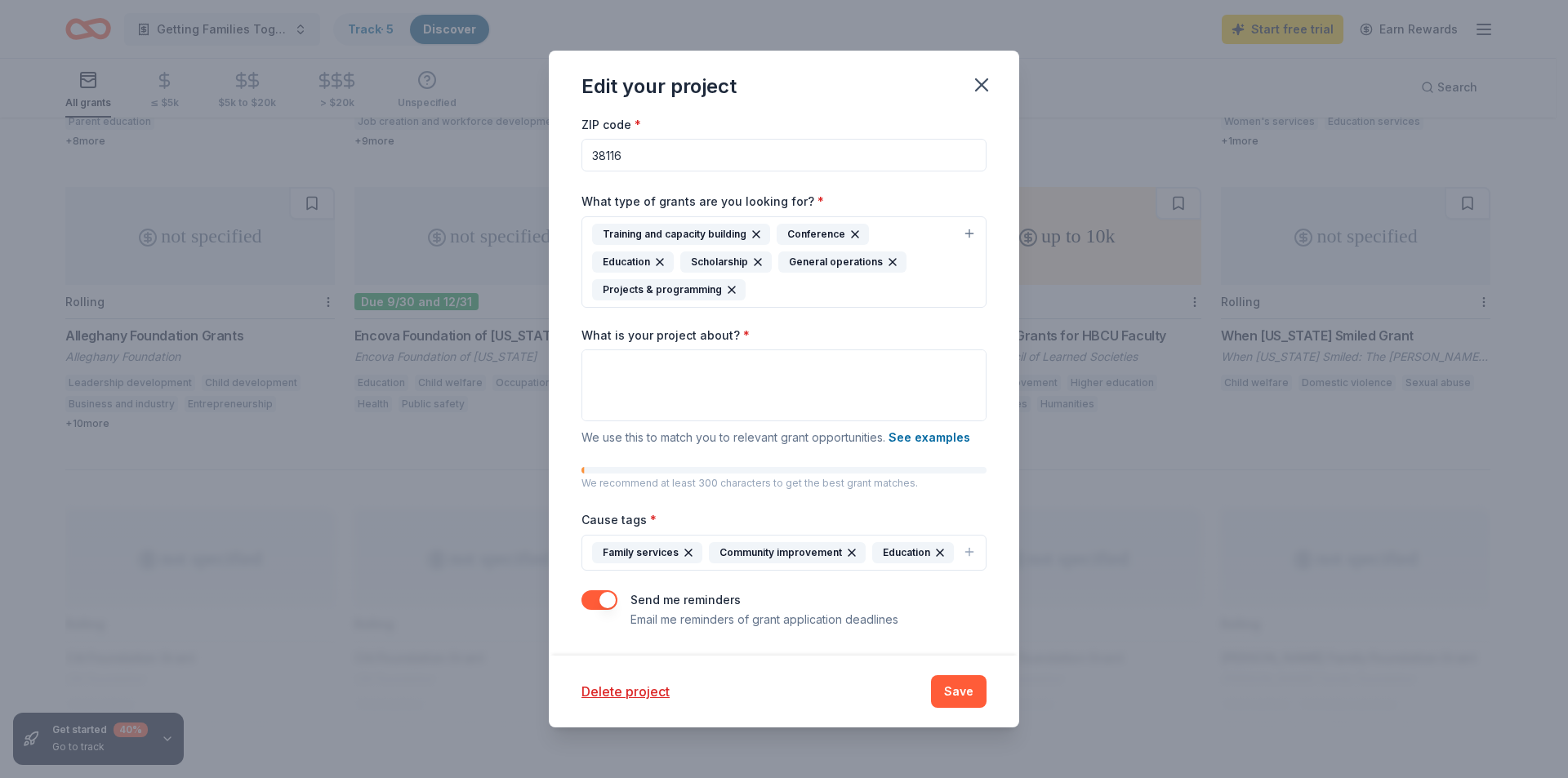
click at [682, 546] on icon "button" at bounding box center [689, 553] width 13 height 13
click at [729, 553] on icon "button" at bounding box center [735, 553] width 13 height 13
click at [665, 547] on icon "button" at bounding box center [660, 553] width 13 height 13
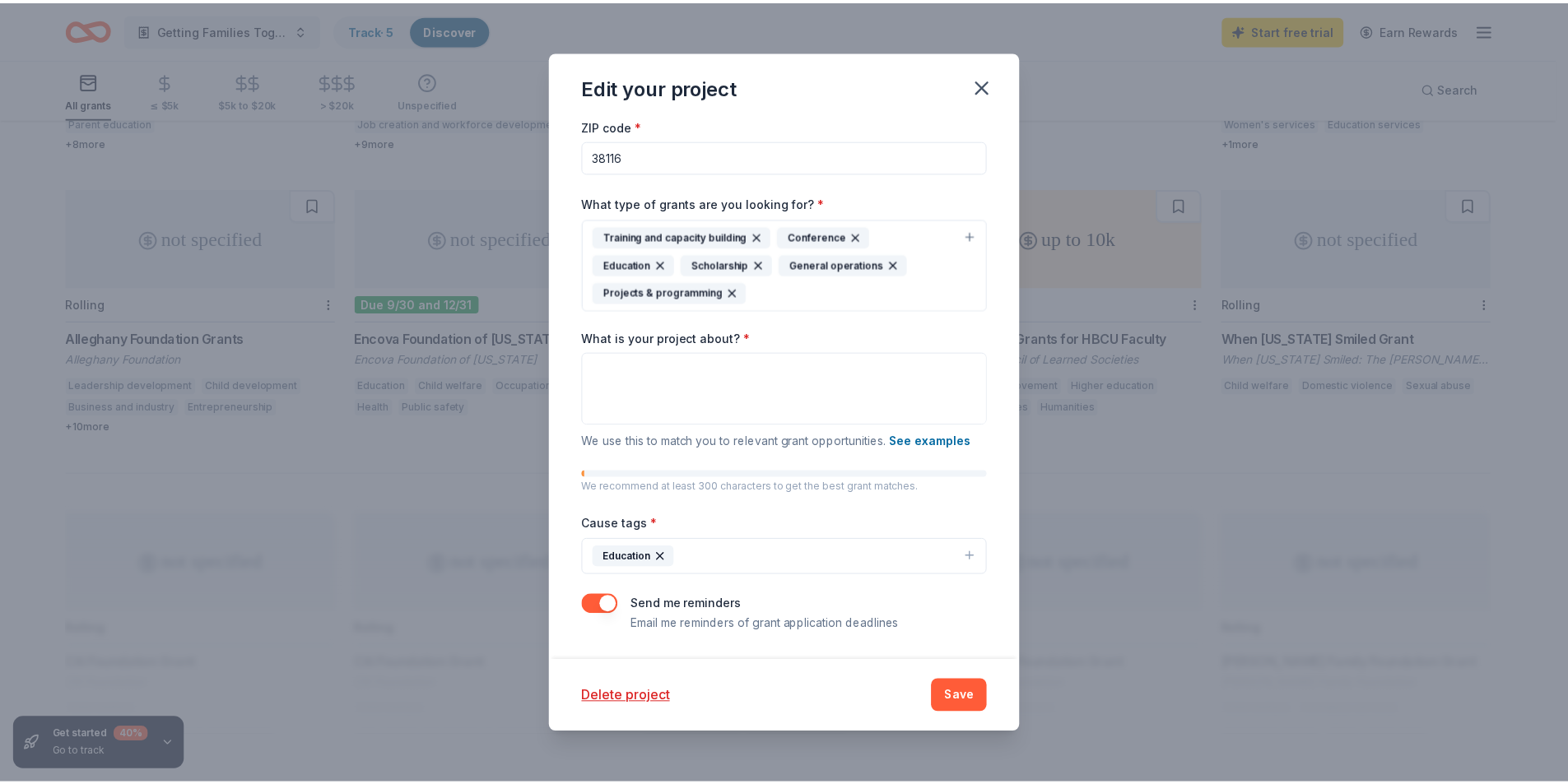
scroll to position [78, 0]
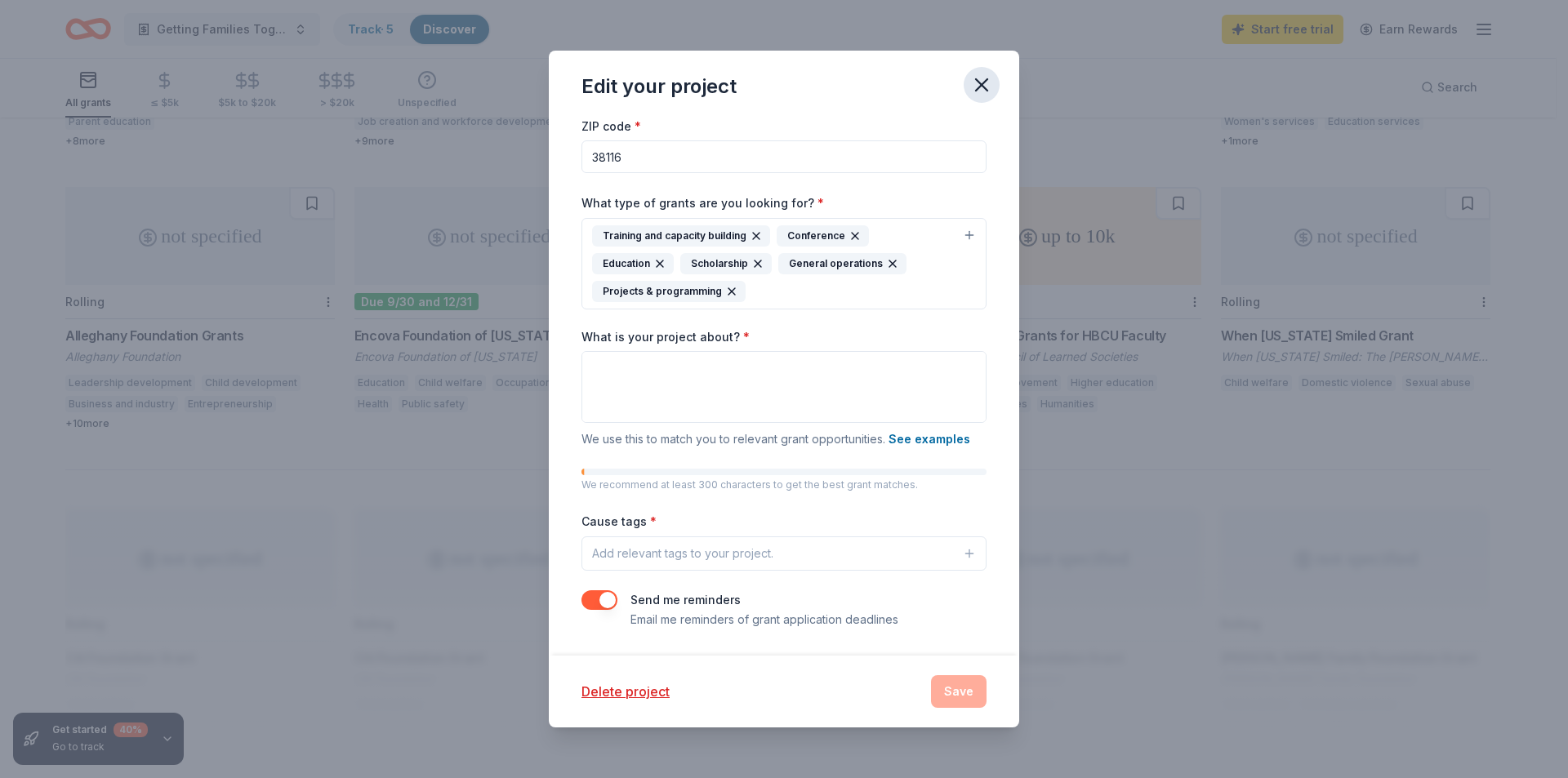
click at [975, 86] on icon "button" at bounding box center [981, 85] width 23 height 23
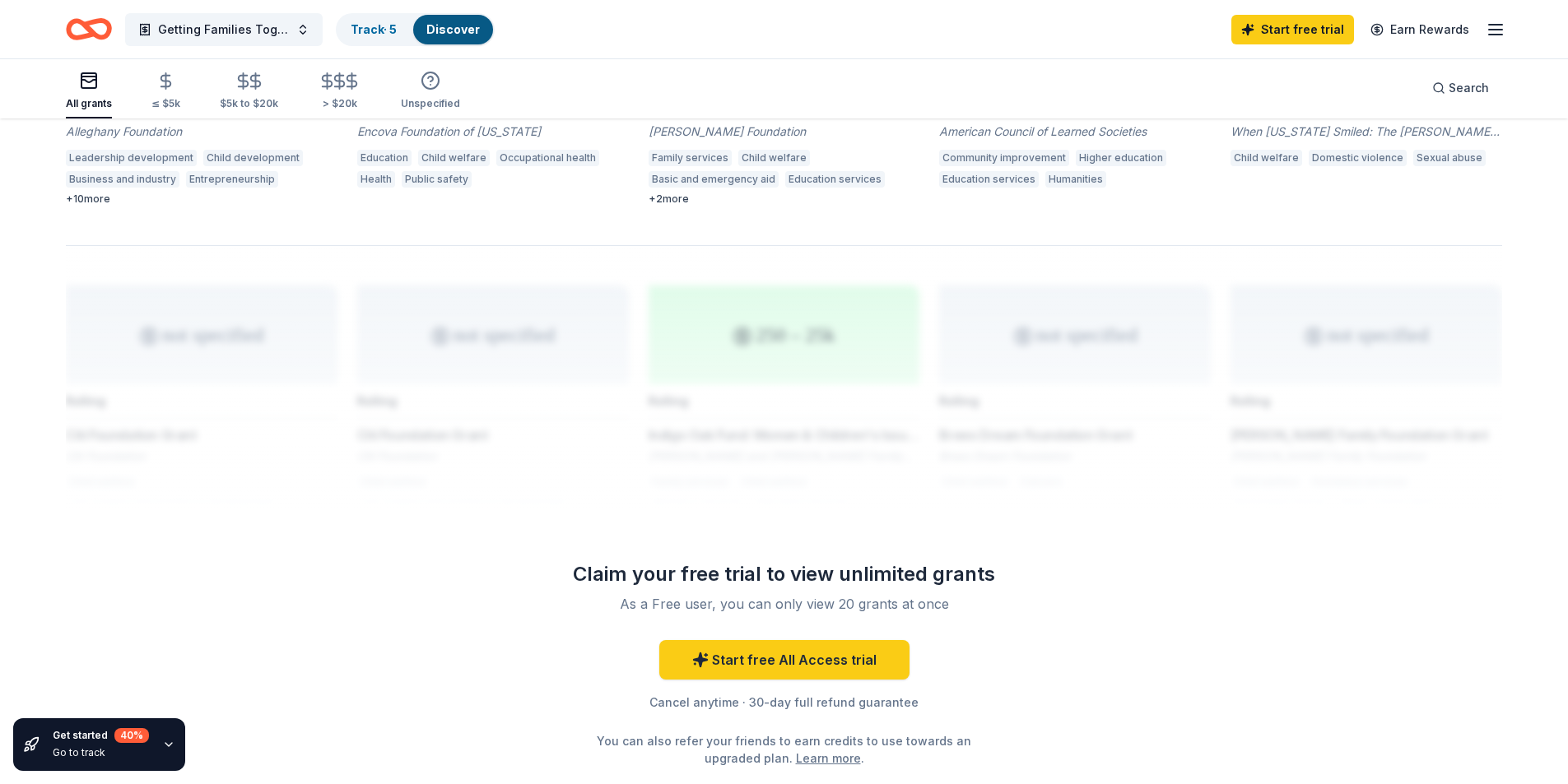
scroll to position [1042, 0]
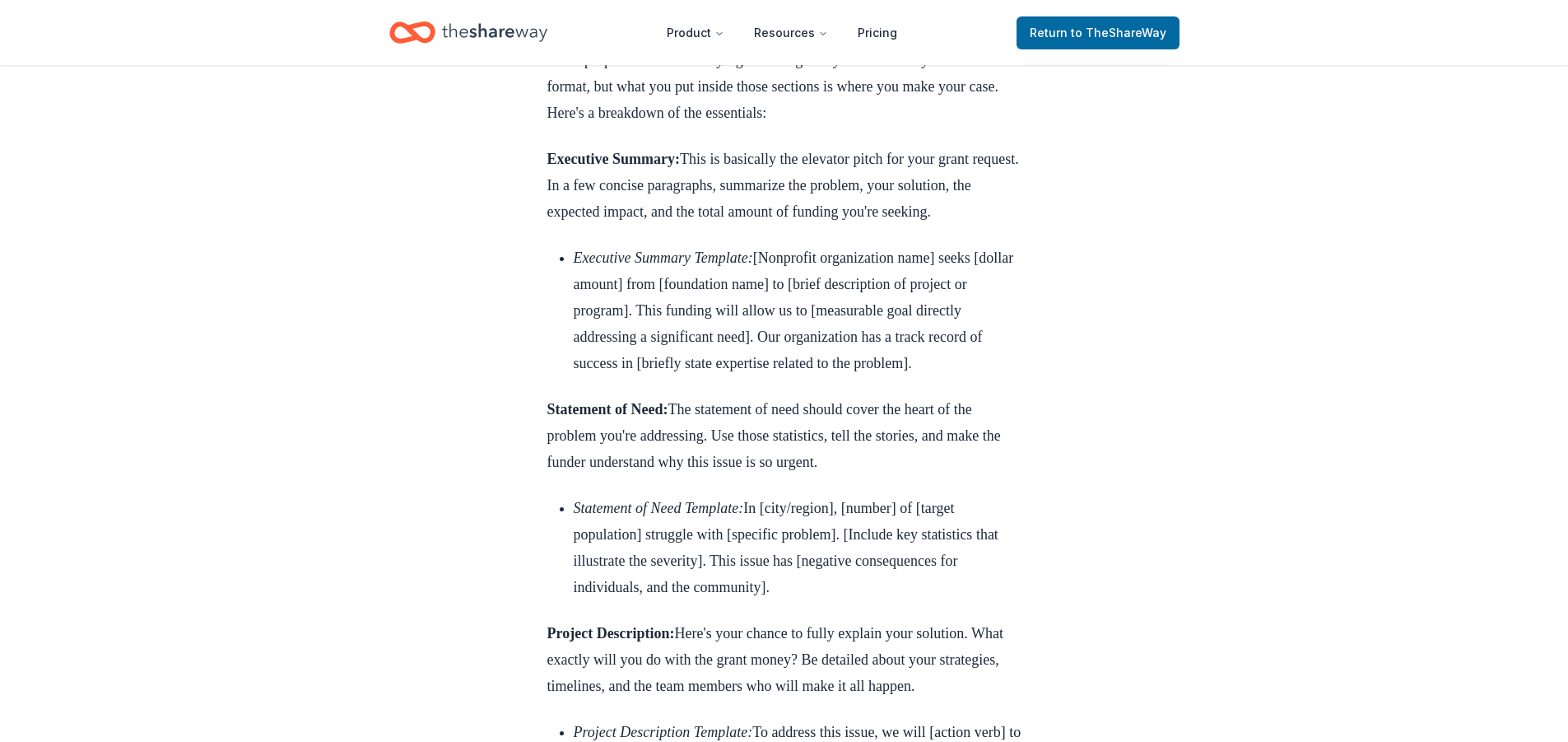
scroll to position [3046, 0]
